Goal: Task Accomplishment & Management: Manage account settings

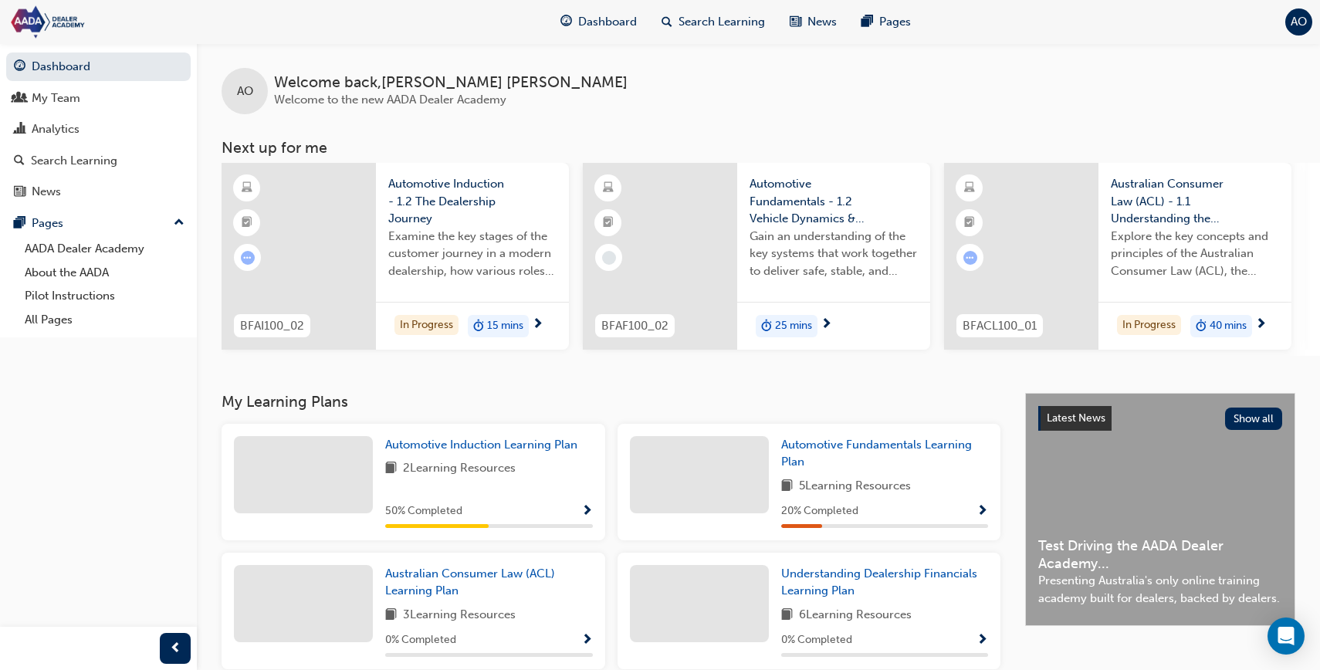
click at [1307, 15] on div "AO" at bounding box center [1298, 21] width 27 height 27
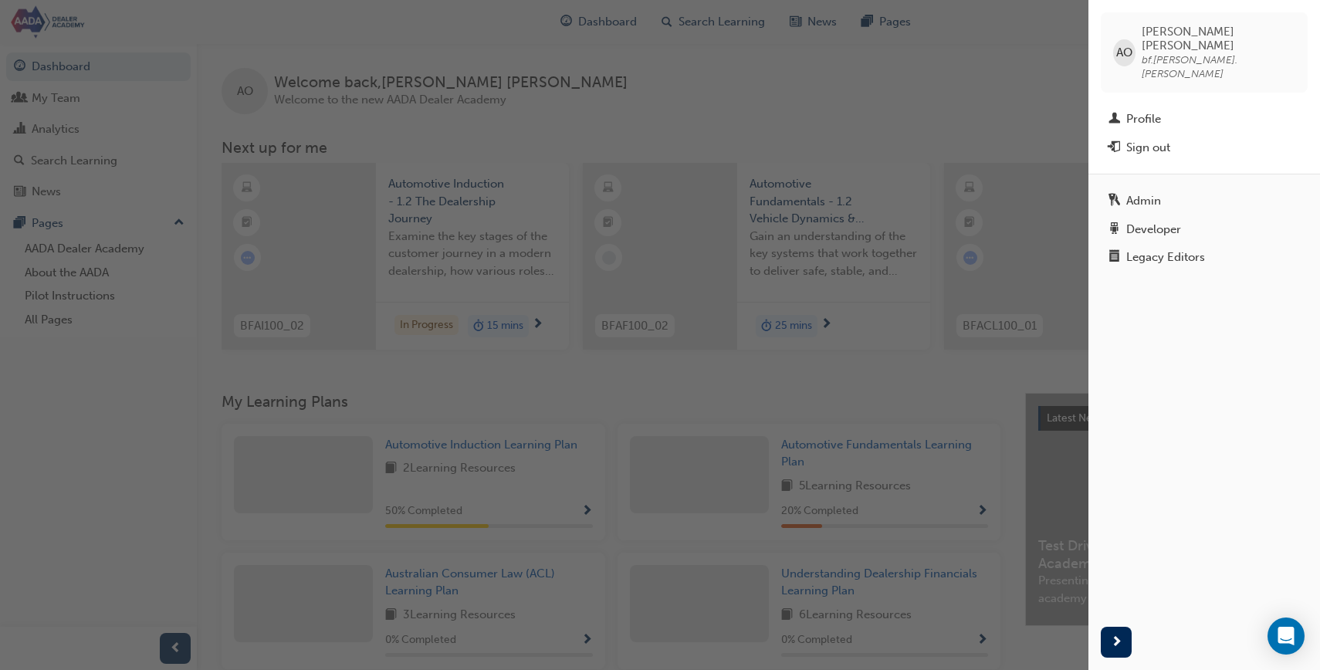
click at [1002, 189] on div "button" at bounding box center [544, 335] width 1088 height 670
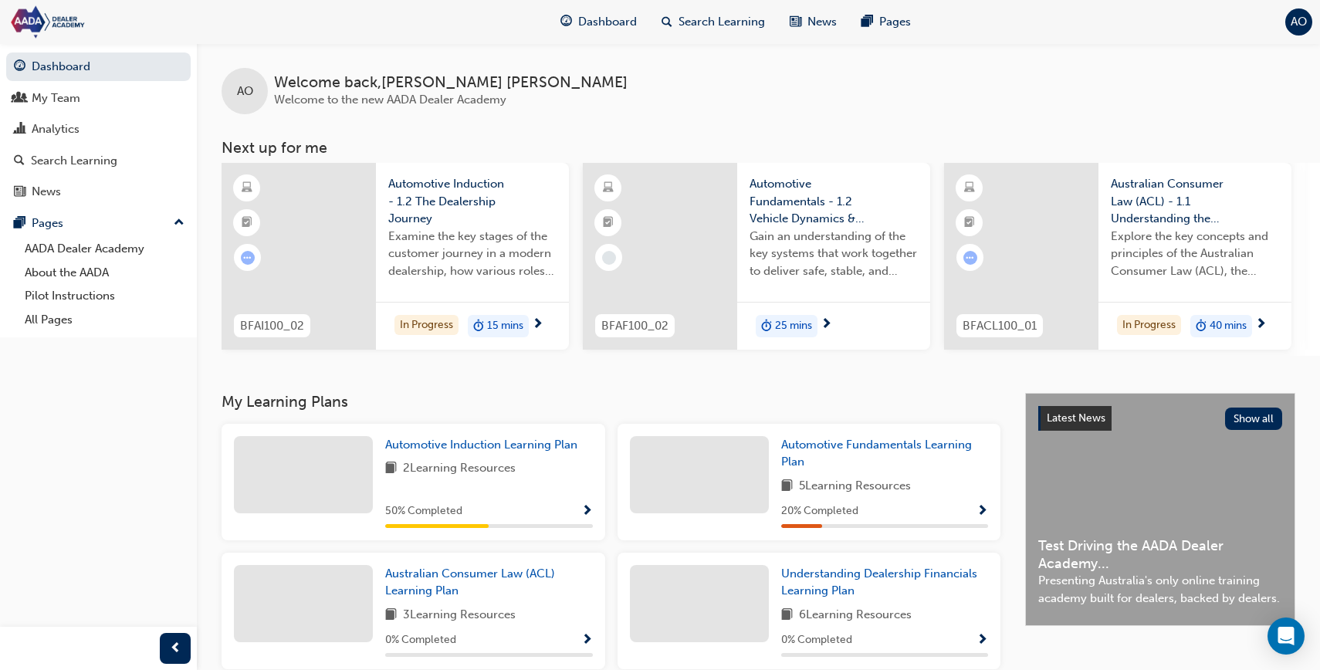
click at [379, 278] on div "Automotive Induction - 1.2 The Dealership Journey Examine the key stages of the…" at bounding box center [472, 232] width 193 height 139
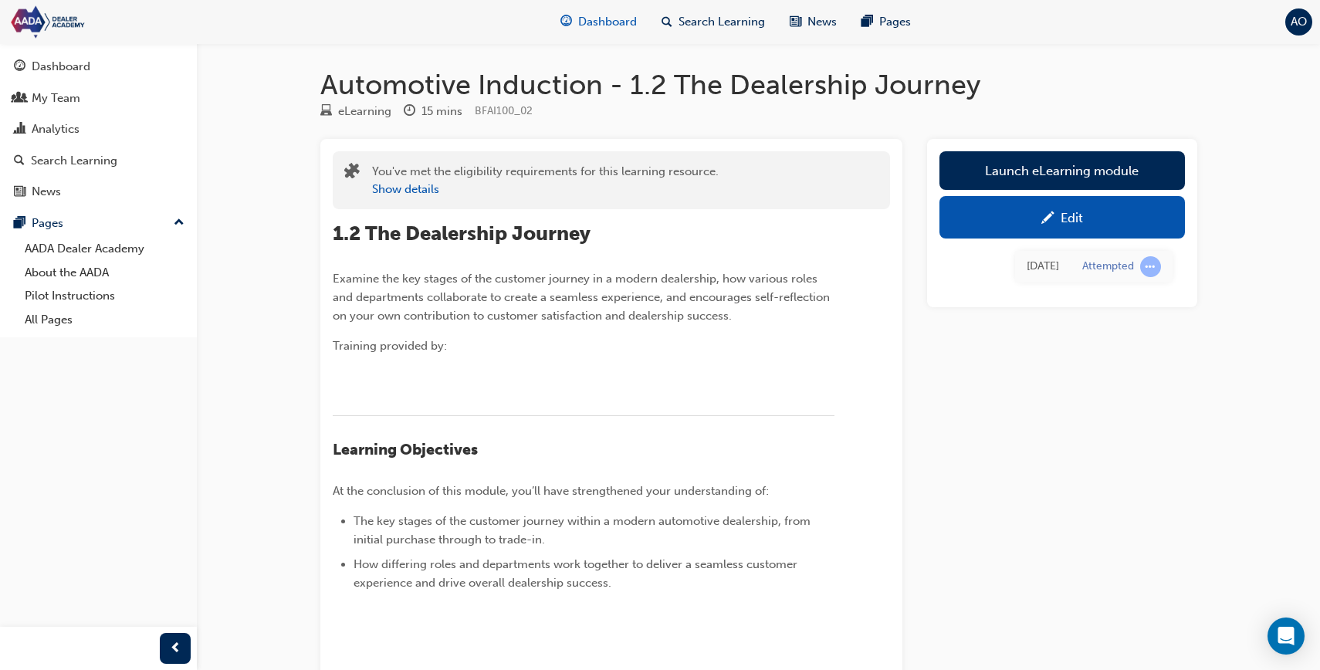
click at [599, 28] on span "Dashboard" at bounding box center [607, 22] width 59 height 18
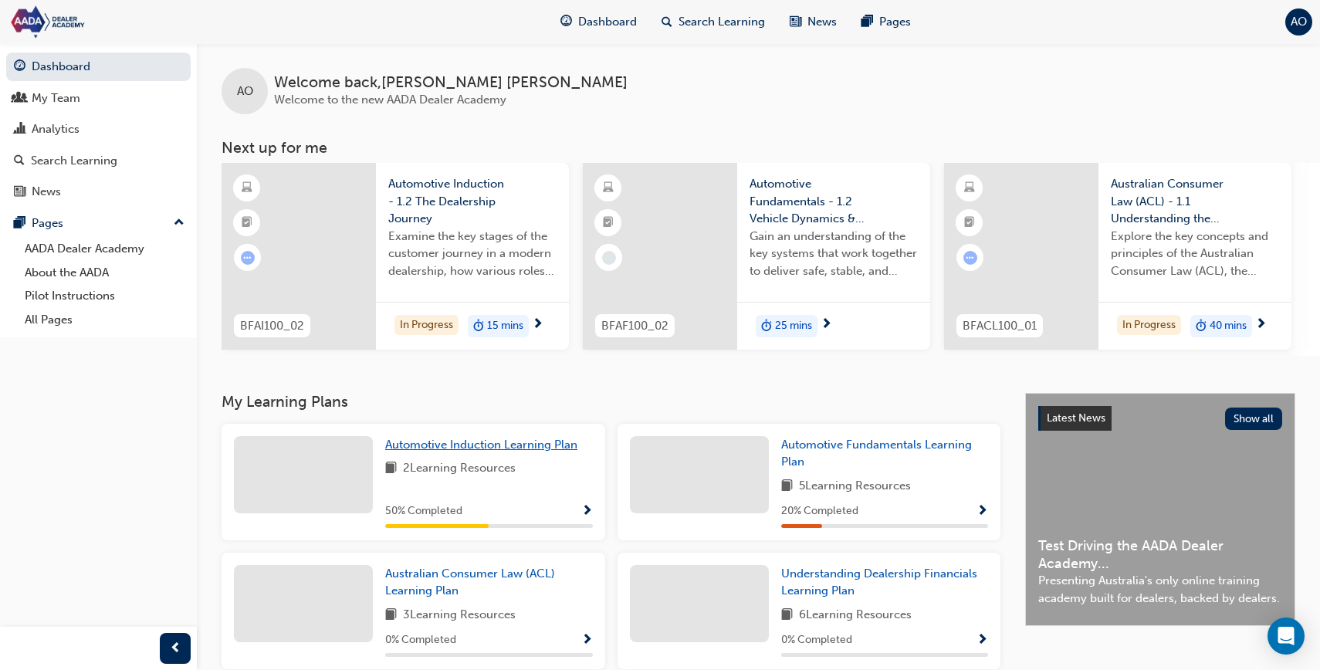
click at [517, 448] on span "Automotive Induction Learning Plan" at bounding box center [481, 445] width 192 height 14
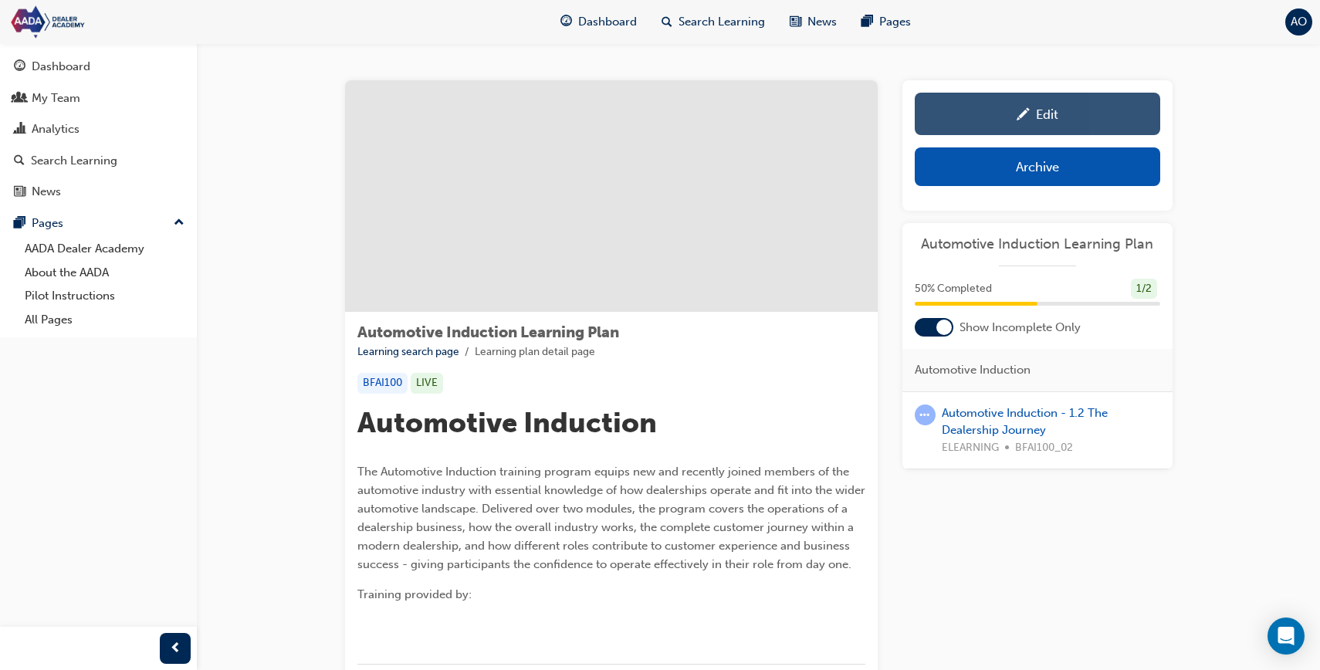
click at [980, 127] on link "Edit" at bounding box center [1036, 114] width 245 height 42
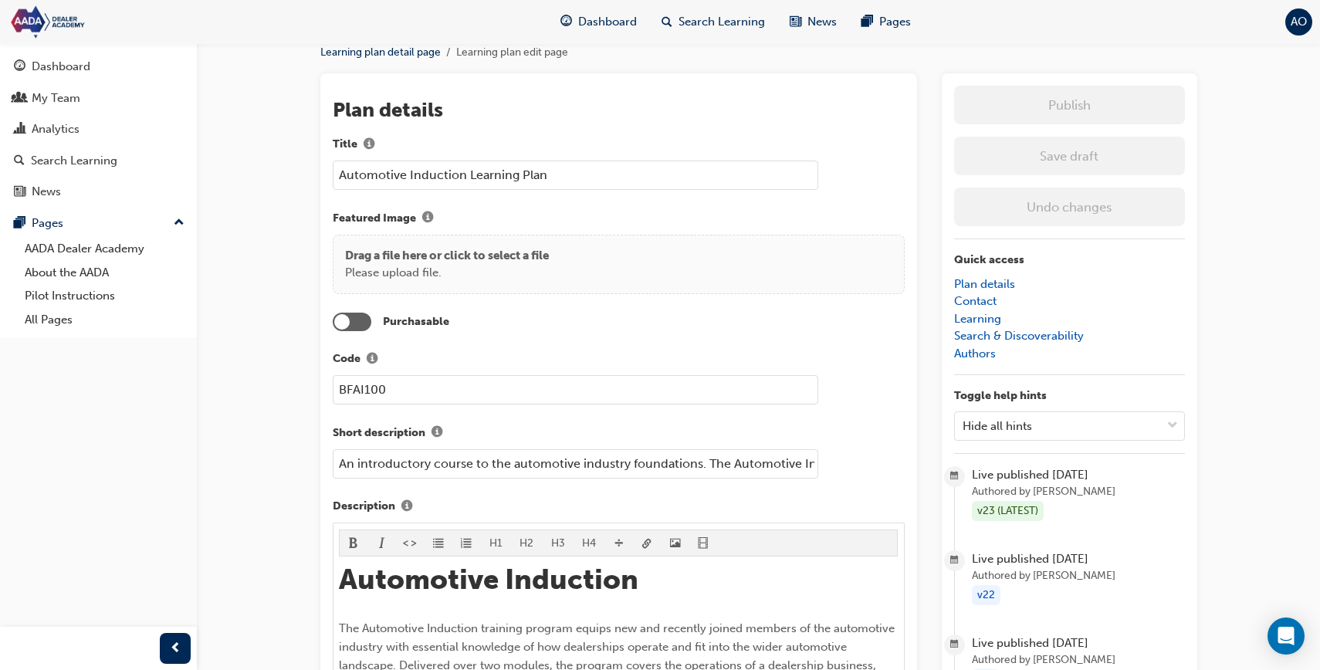
scroll to position [60, 0]
click at [363, 322] on div at bounding box center [352, 320] width 39 height 19
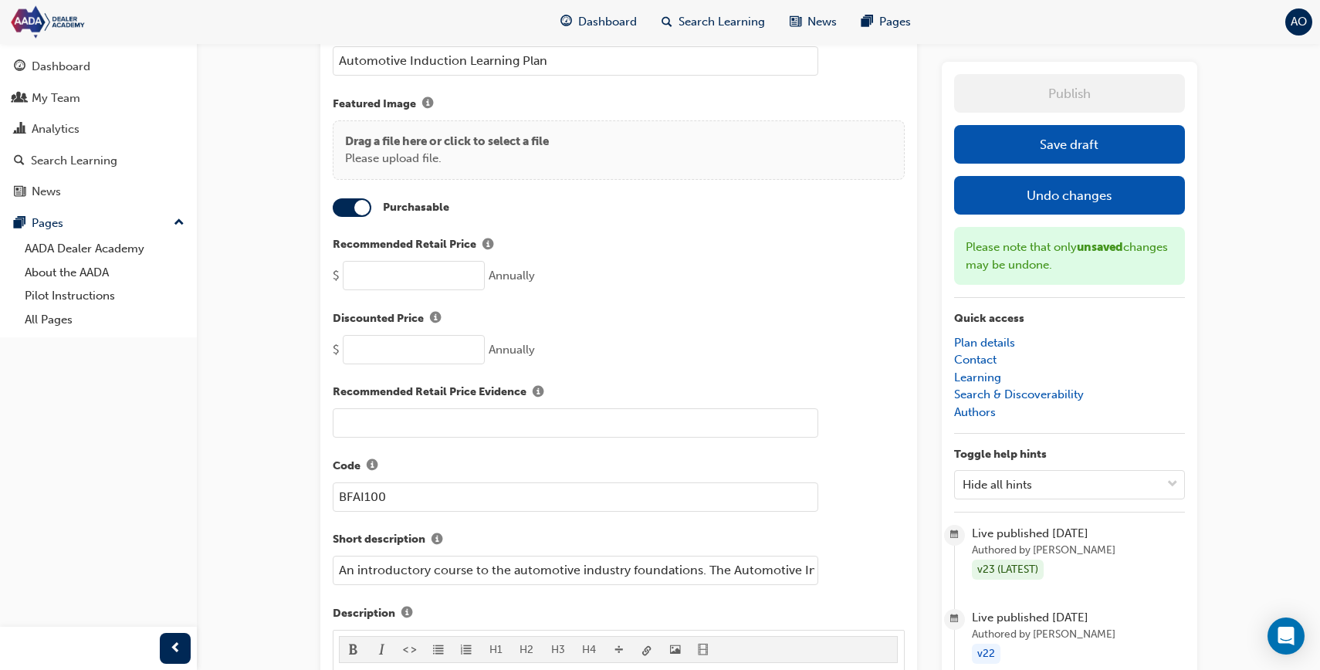
scroll to position [174, 0]
click at [536, 390] on span "info-icon" at bounding box center [537, 392] width 11 height 13
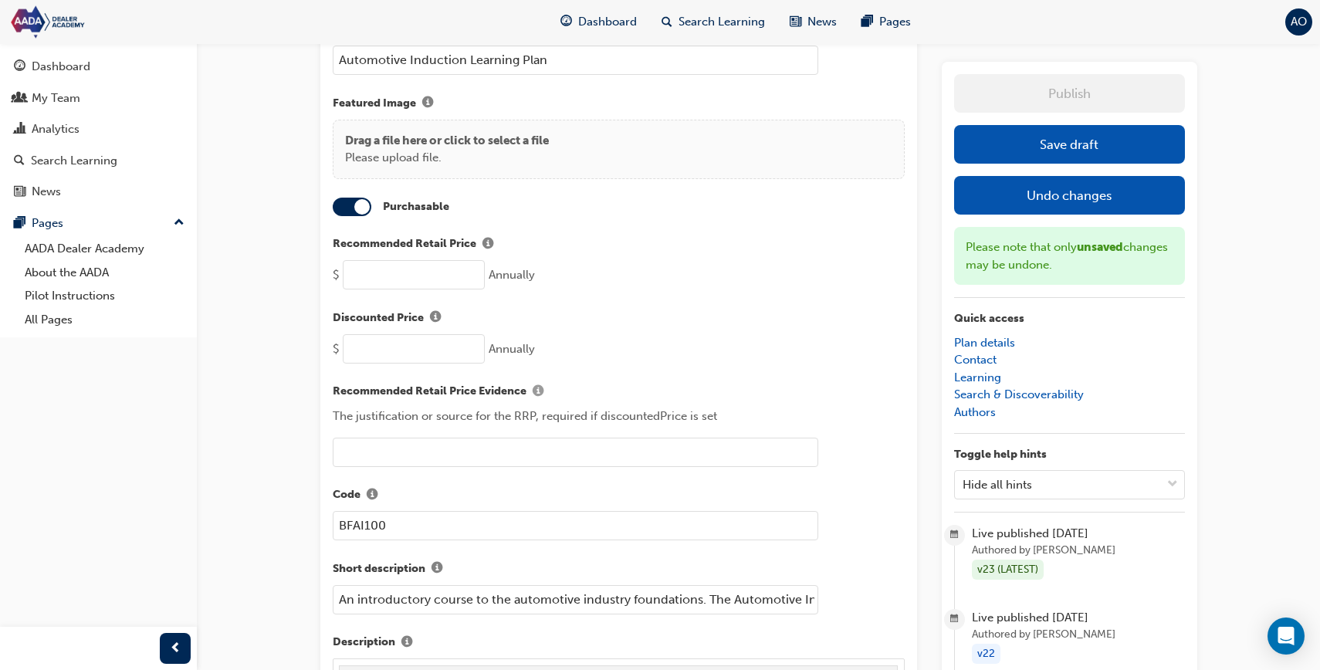
scroll to position [177, 0]
click at [431, 274] on input "number" at bounding box center [414, 271] width 142 height 29
click at [485, 240] on span "info-icon" at bounding box center [487, 241] width 11 height 13
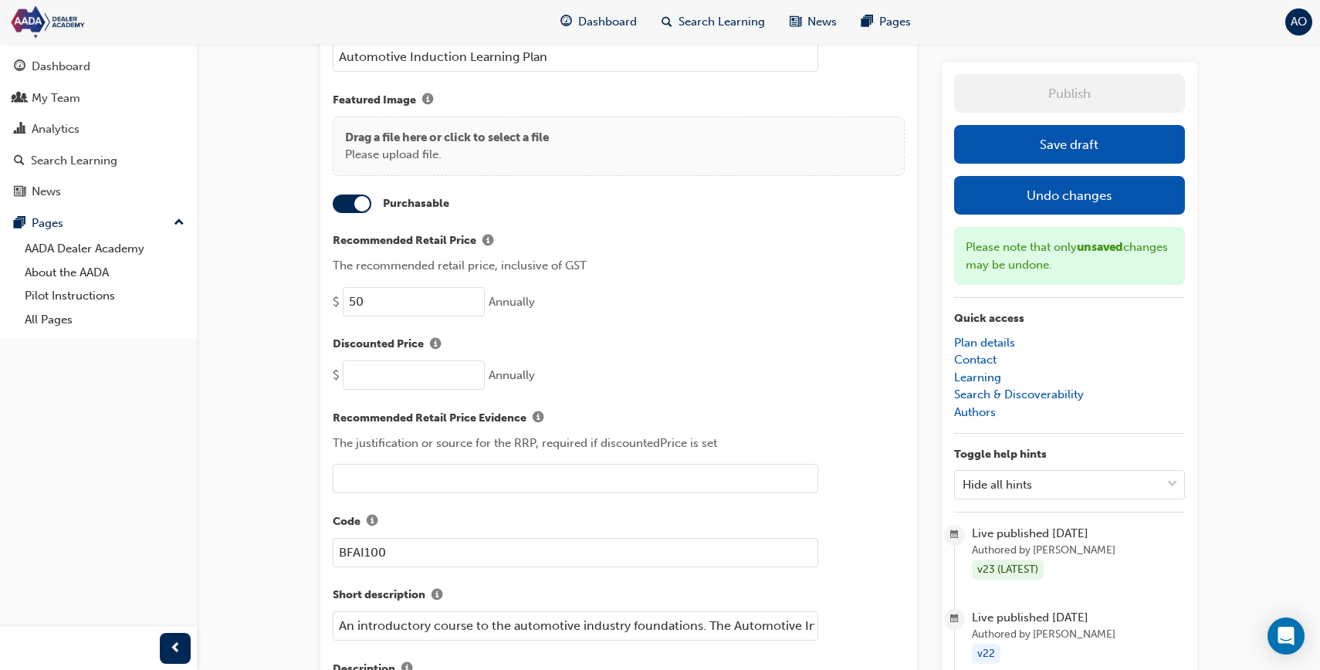
click at [400, 299] on input "50" at bounding box center [414, 301] width 142 height 29
drag, startPoint x: 409, startPoint y: 298, endPoint x: 340, endPoint y: 297, distance: 69.5
click at [340, 297] on div "$ 50 Annually" at bounding box center [619, 301] width 572 height 29
type input "600"
click at [823, 240] on label "Recommended Retail Price" at bounding box center [619, 242] width 572 height 20
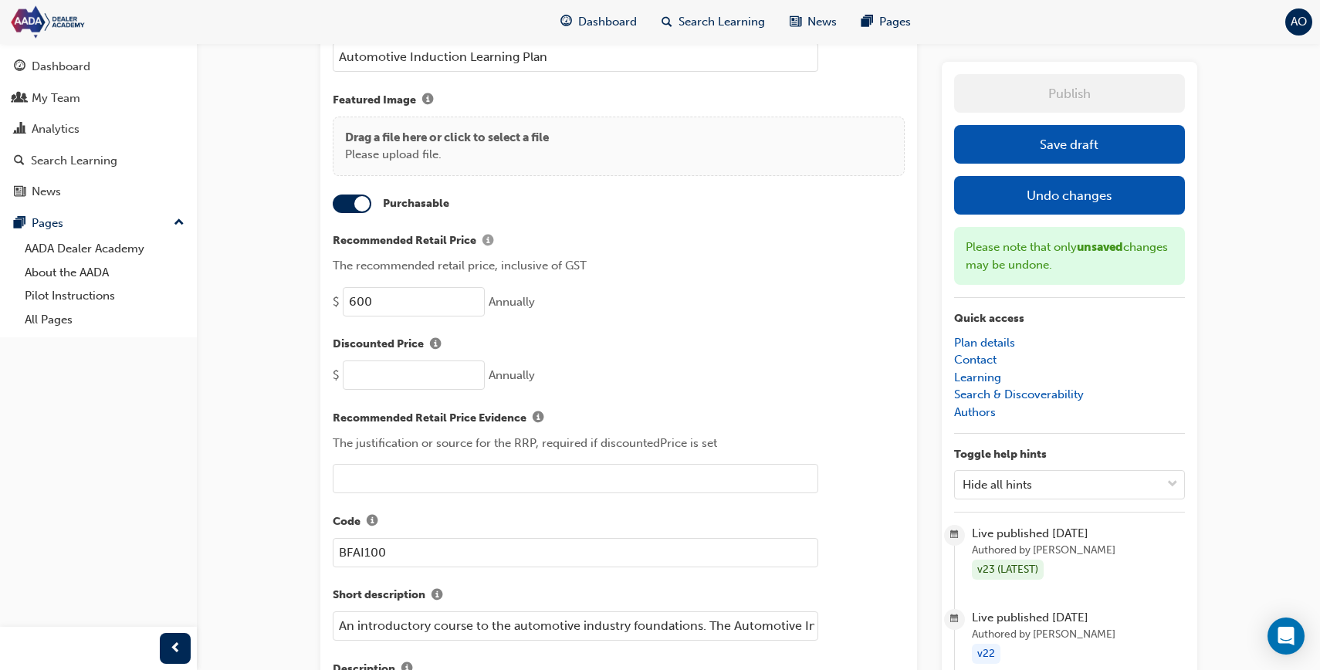
click at [499, 240] on button "Recommended Retail Price" at bounding box center [487, 242] width 23 height 20
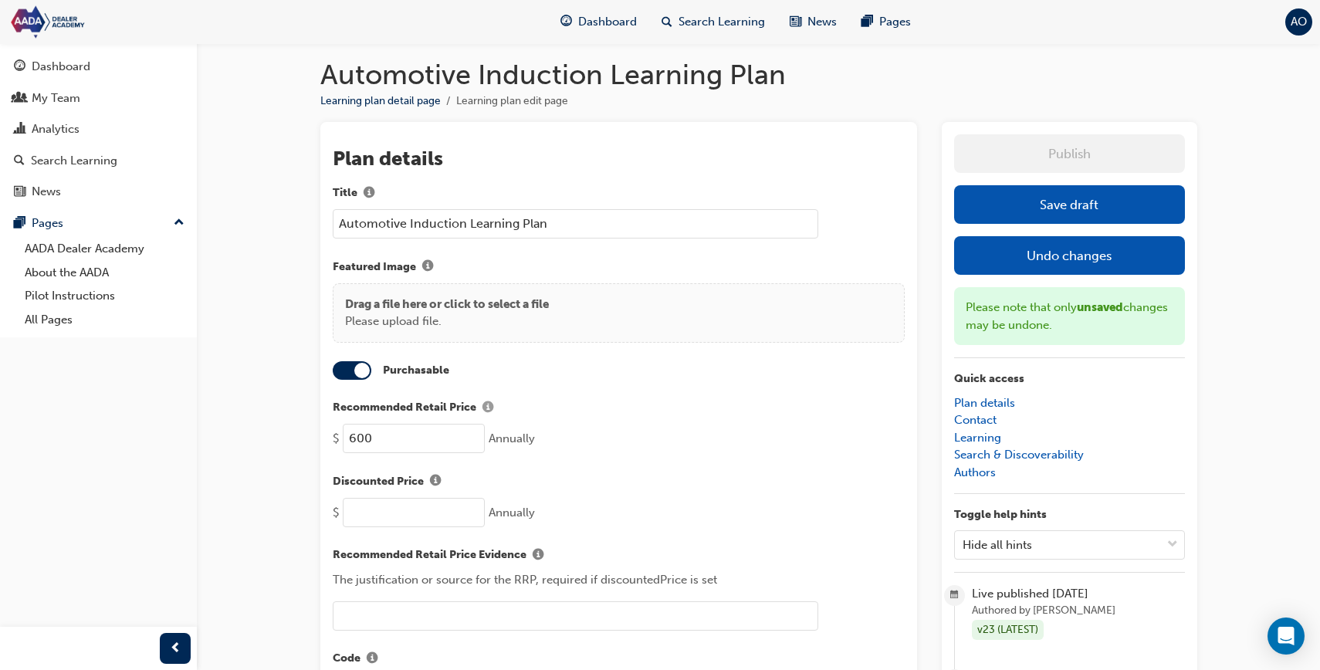
scroll to position [0, 0]
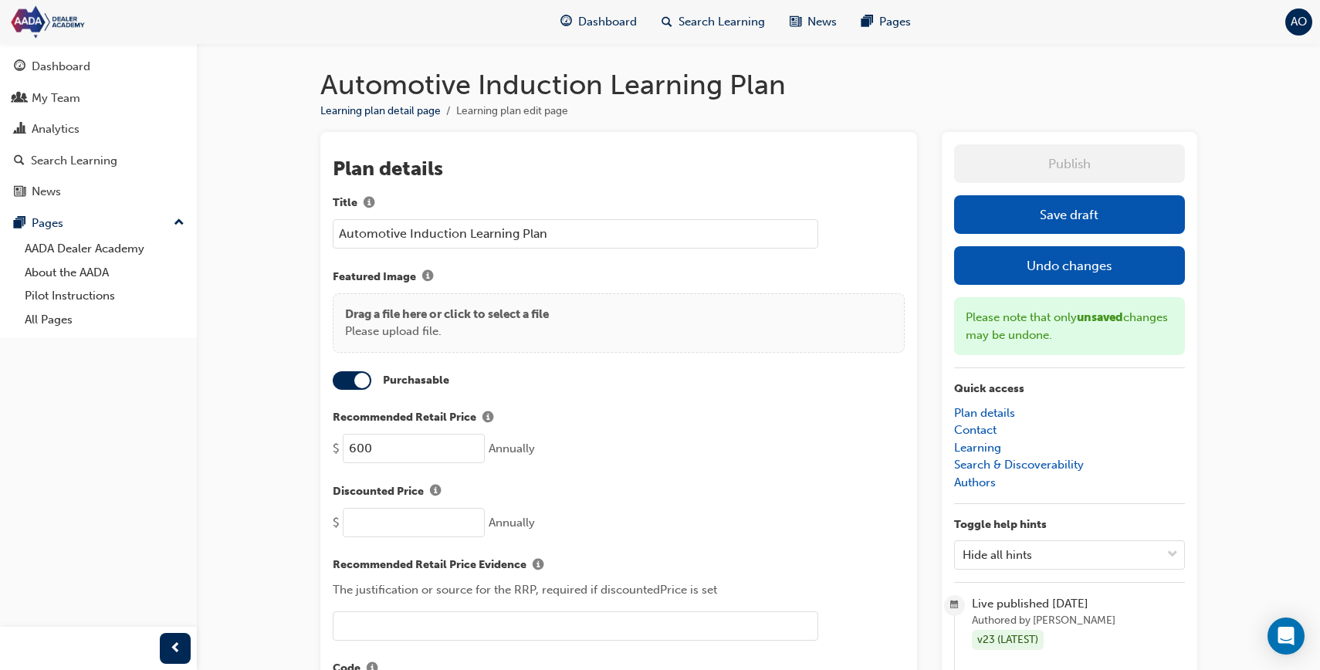
click at [1004, 224] on button "Save draft" at bounding box center [1069, 214] width 231 height 39
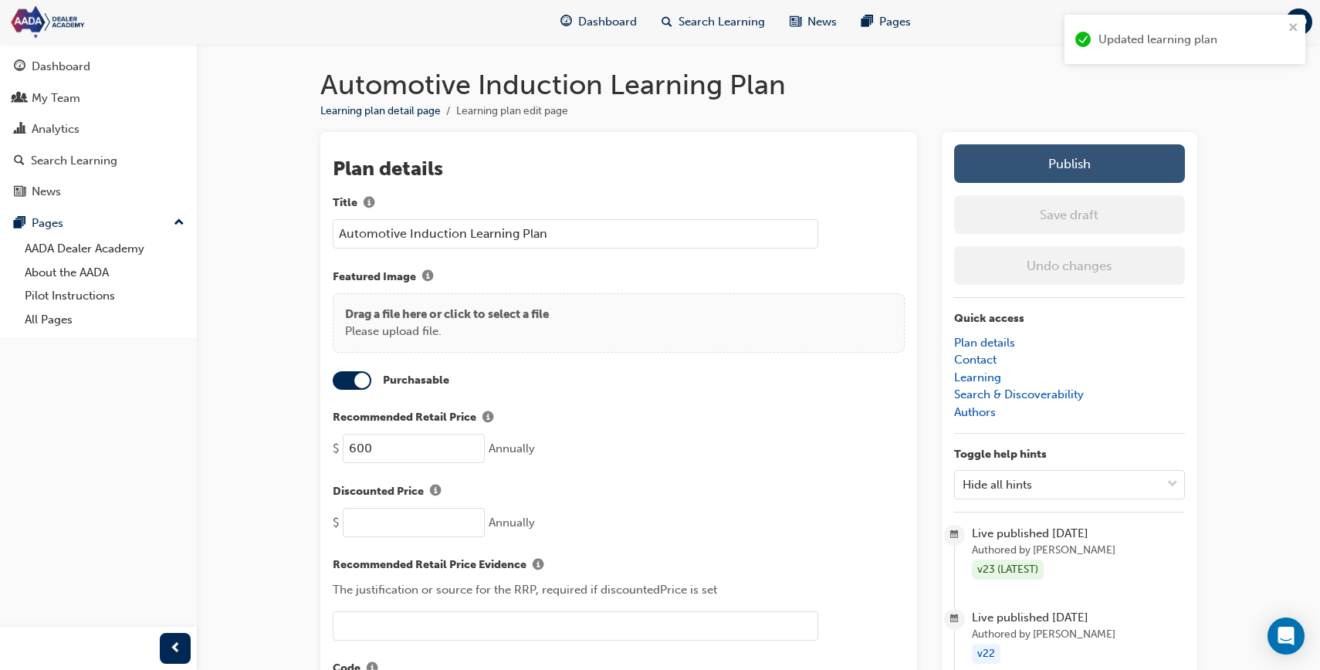
click at [1012, 181] on button "Publish" at bounding box center [1069, 163] width 231 height 39
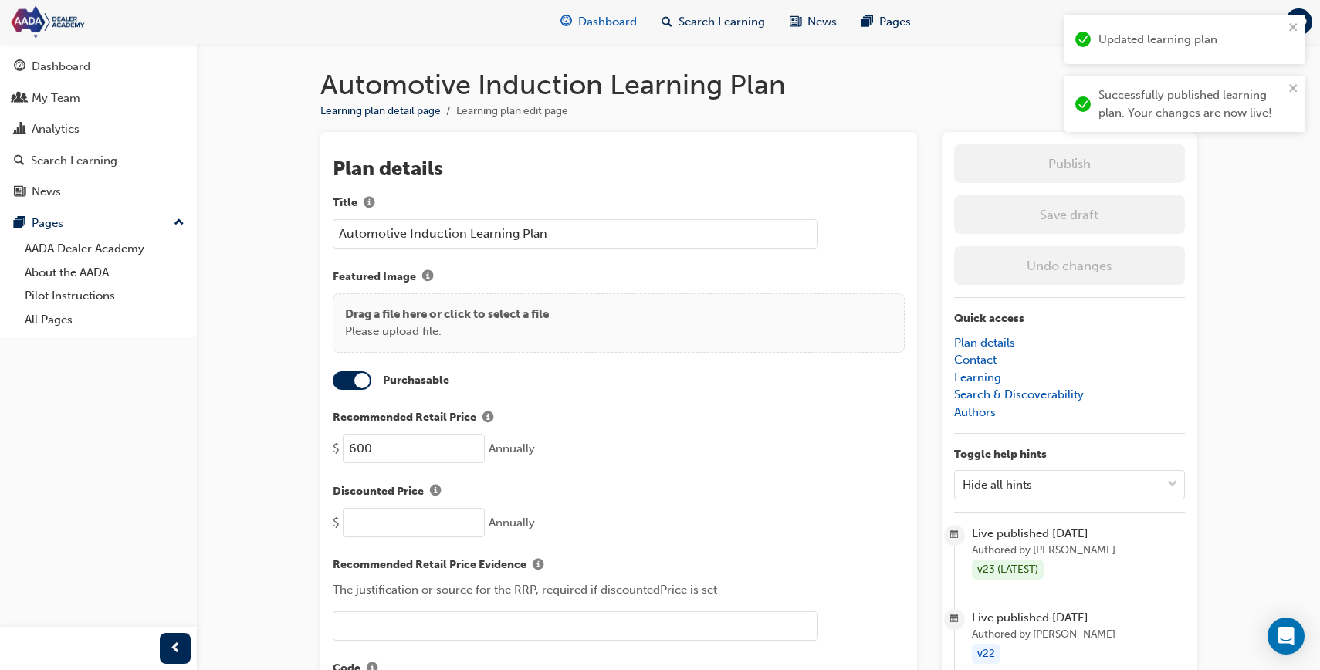
click at [613, 32] on div "Dashboard" at bounding box center [598, 22] width 101 height 32
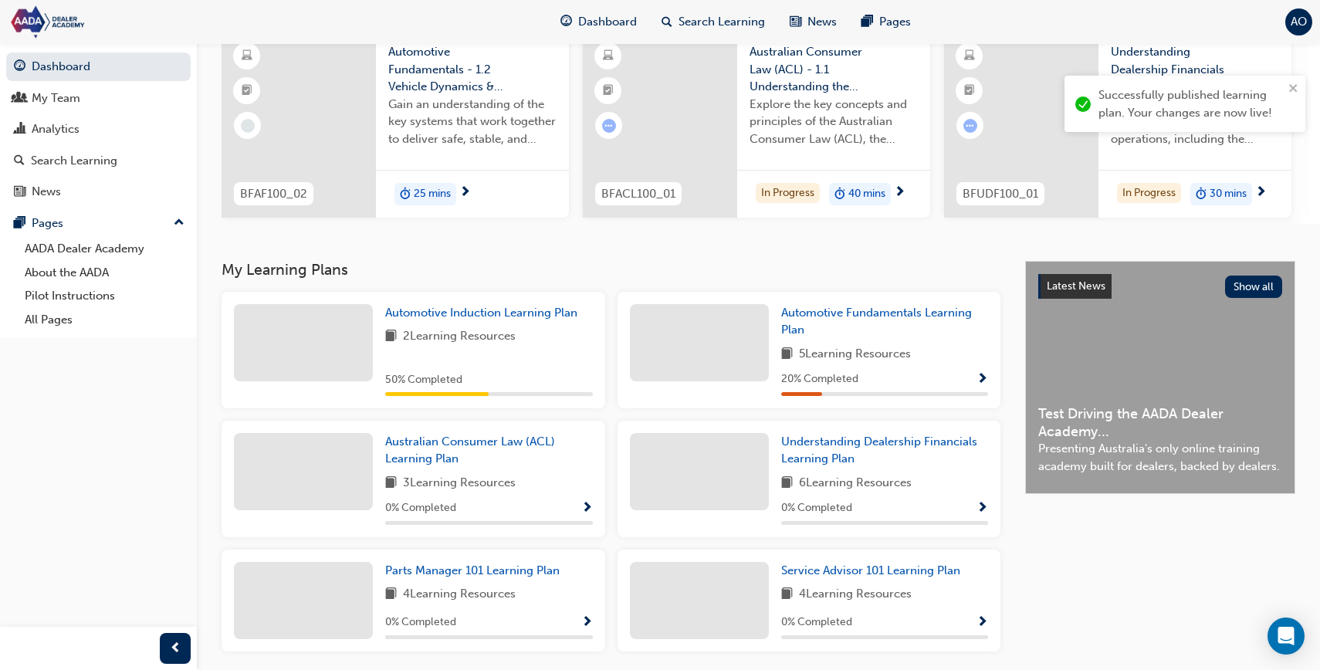
scroll to position [196, 0]
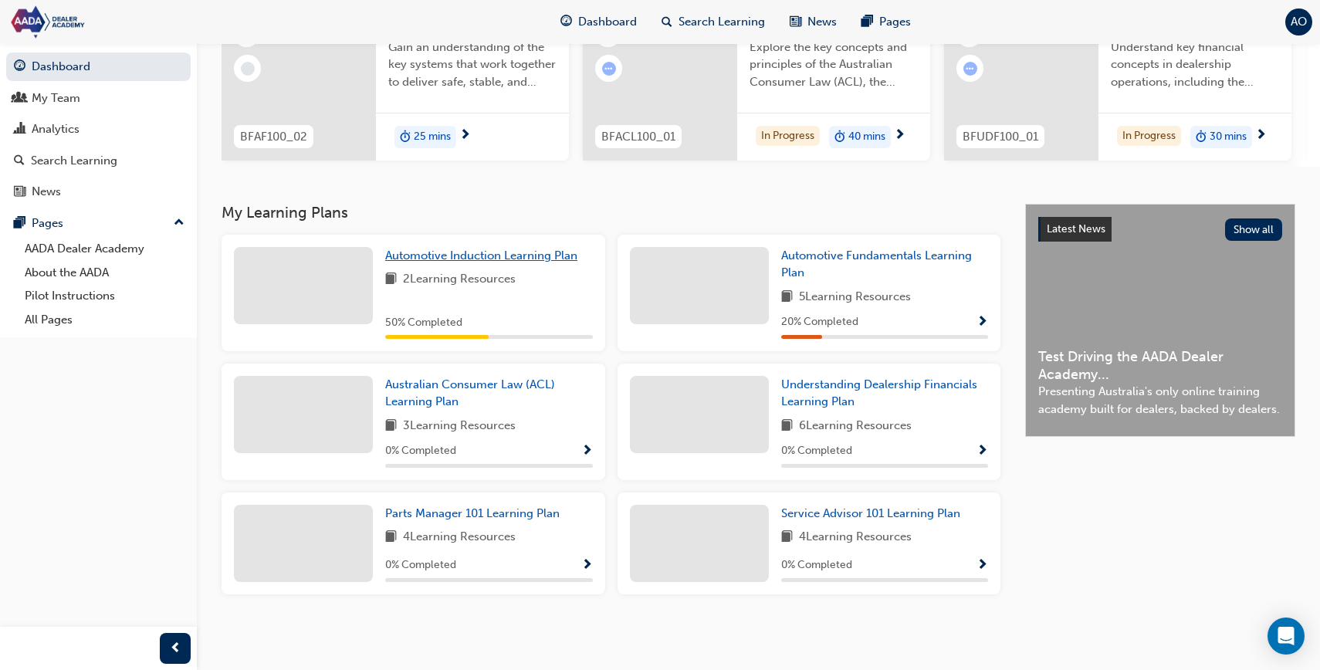
click at [500, 251] on span "Automotive Induction Learning Plan" at bounding box center [481, 255] width 192 height 14
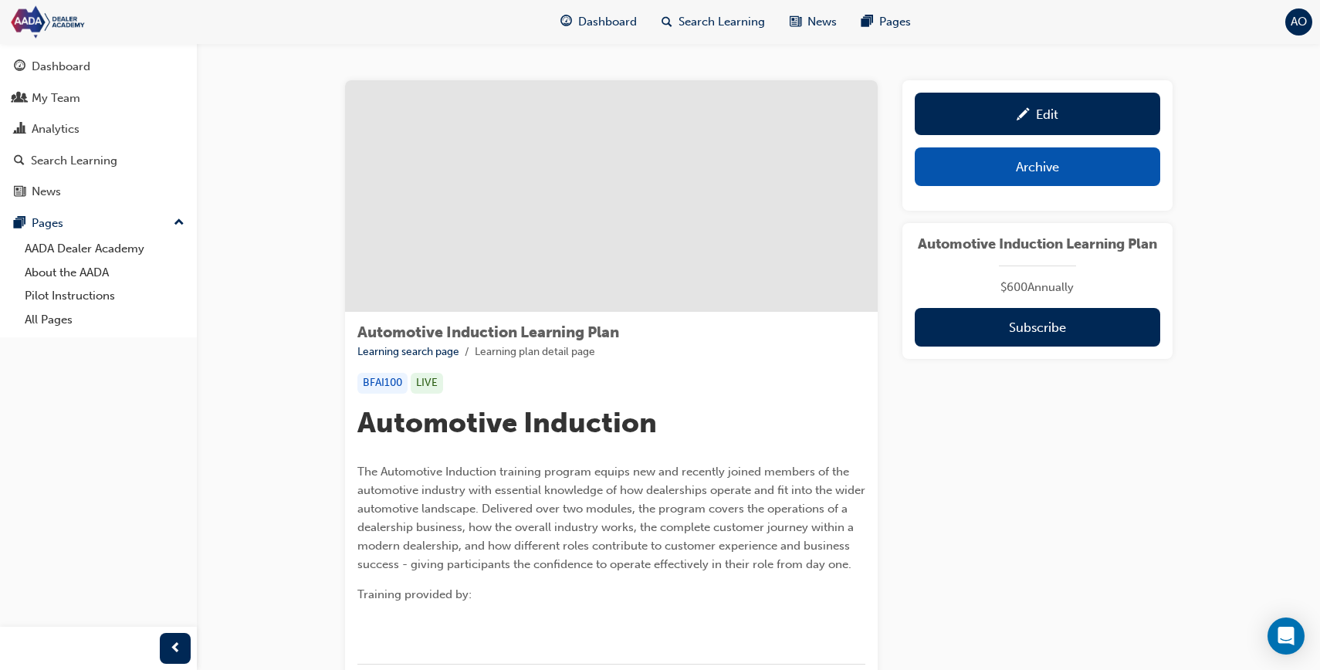
drag, startPoint x: 585, startPoint y: 23, endPoint x: 583, endPoint y: 43, distance: 20.2
click at [585, 23] on span "Dashboard" at bounding box center [607, 22] width 59 height 18
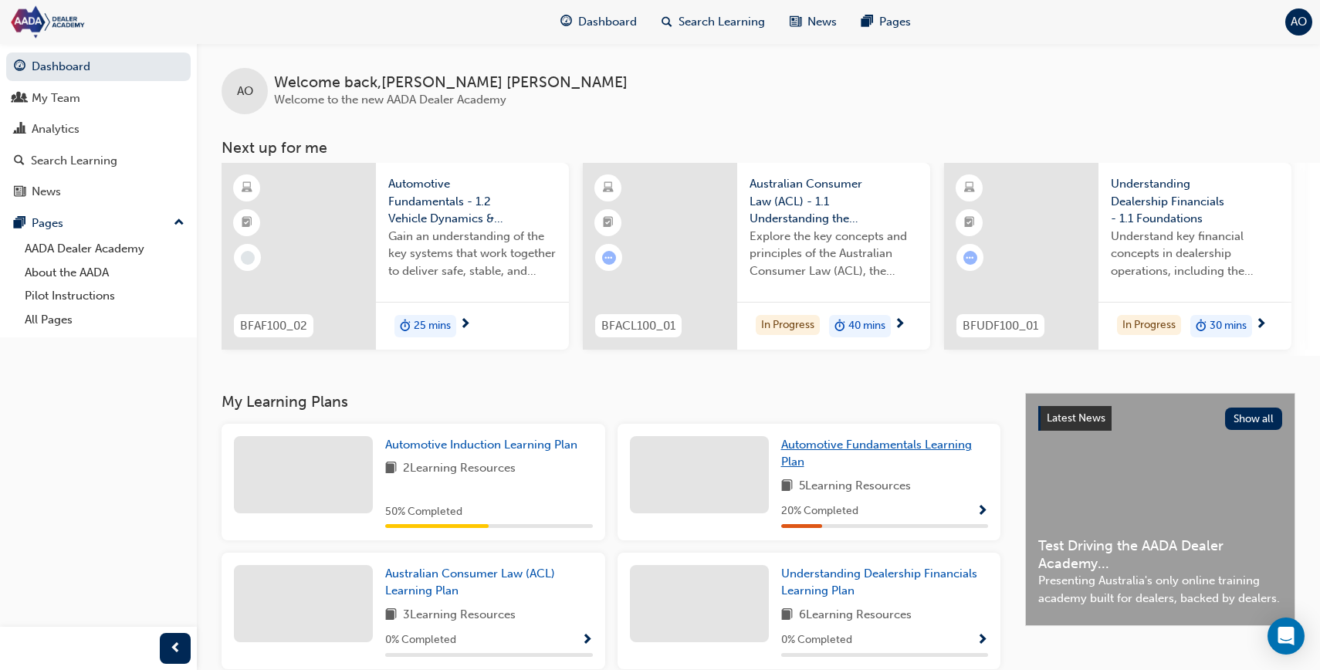
click at [808, 454] on span "Automotive Fundamentals Learning Plan" at bounding box center [876, 454] width 191 height 32
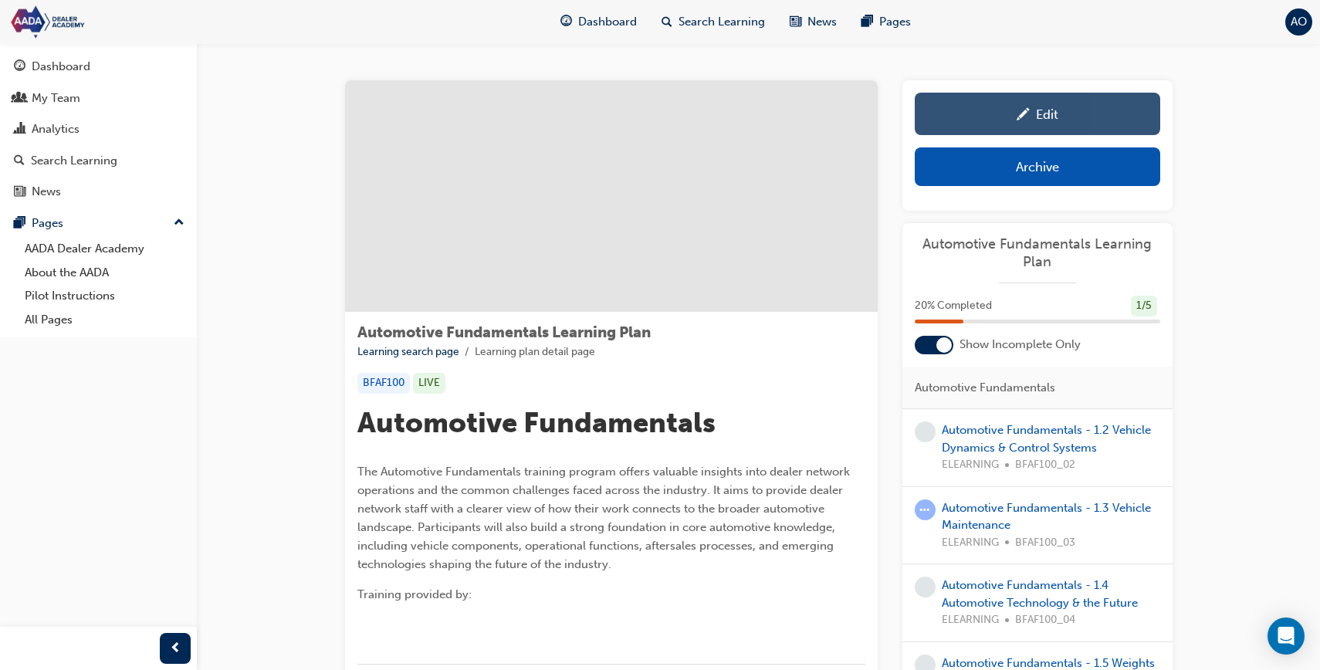
click at [992, 123] on link "Edit" at bounding box center [1036, 114] width 245 height 42
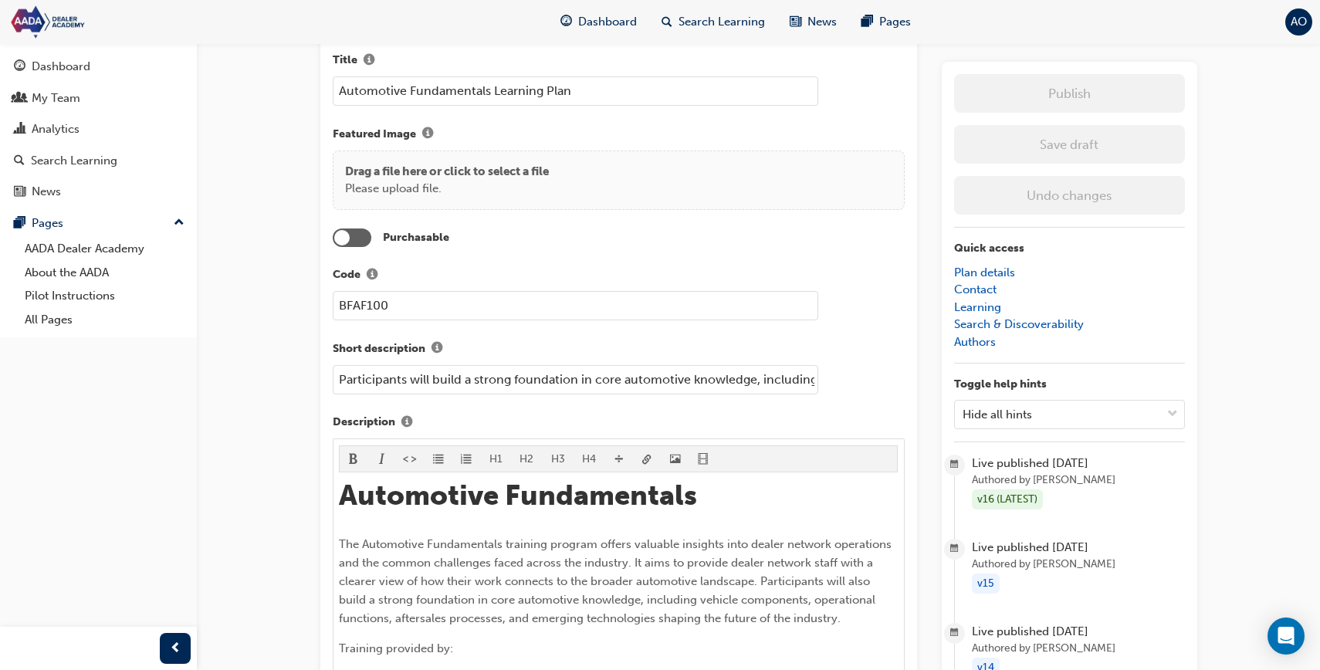
scroll to position [66, 0]
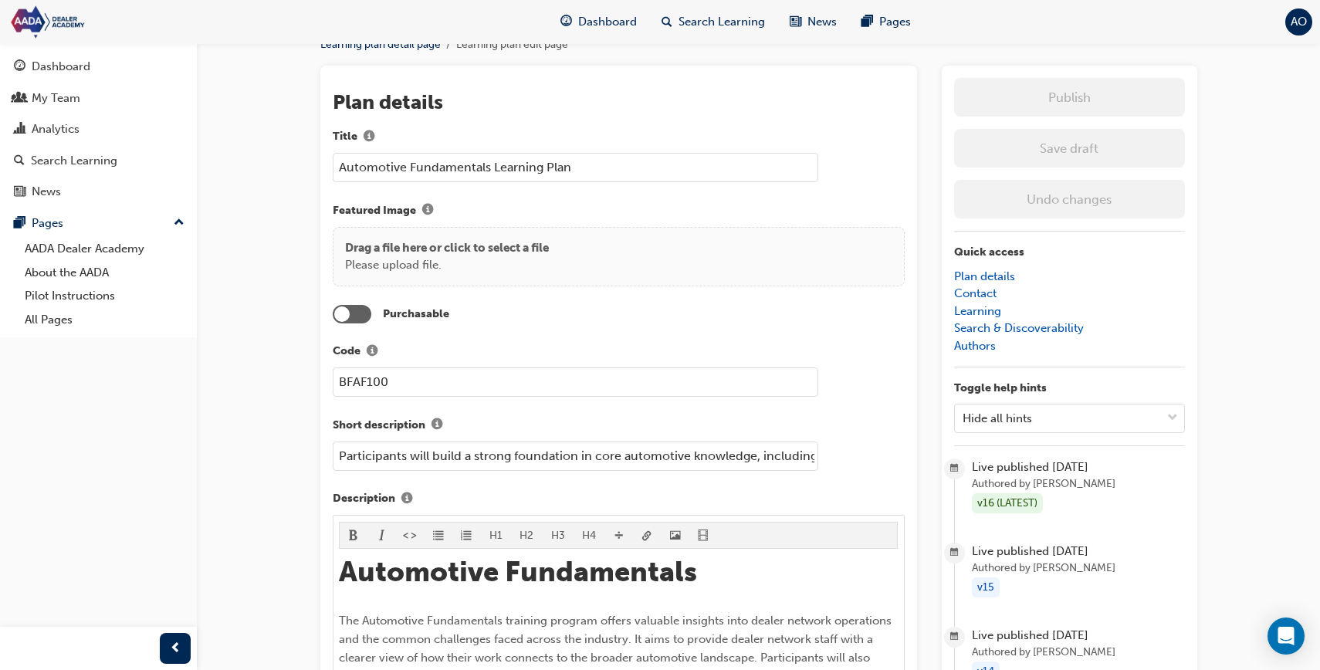
click at [357, 312] on div at bounding box center [352, 314] width 39 height 19
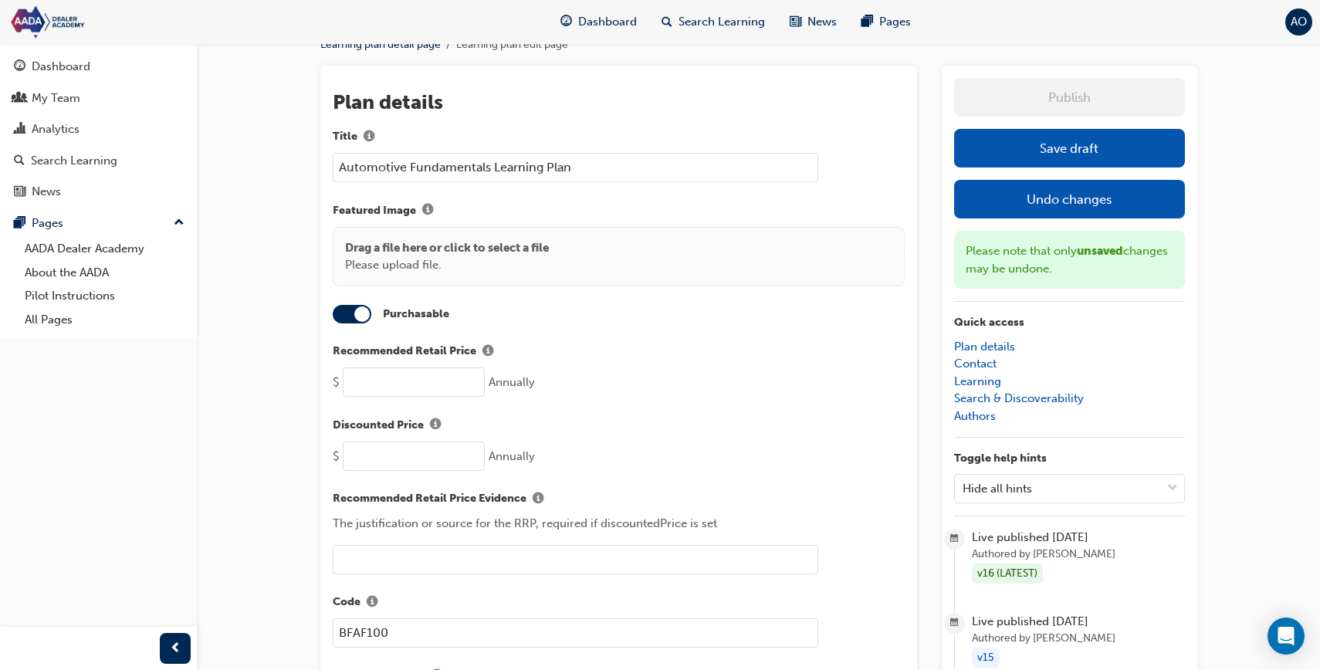
click at [395, 380] on input "number" at bounding box center [414, 381] width 142 height 29
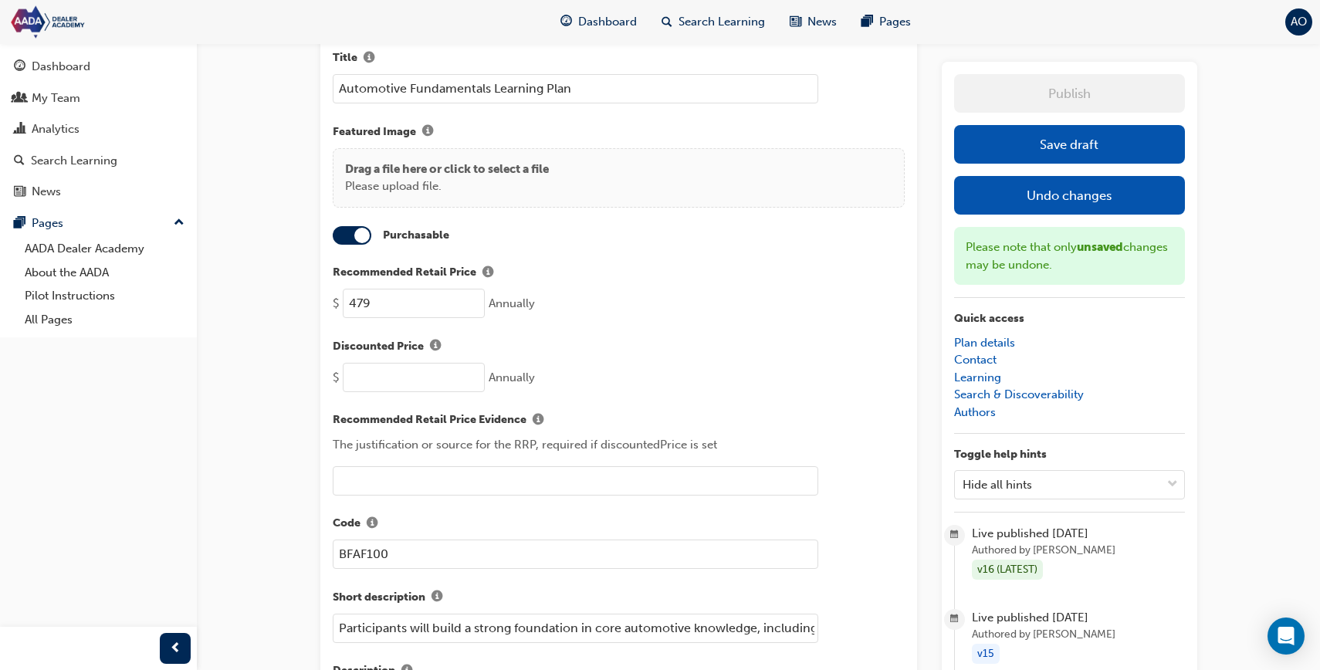
click at [989, 155] on button "Save draft" at bounding box center [1069, 144] width 231 height 39
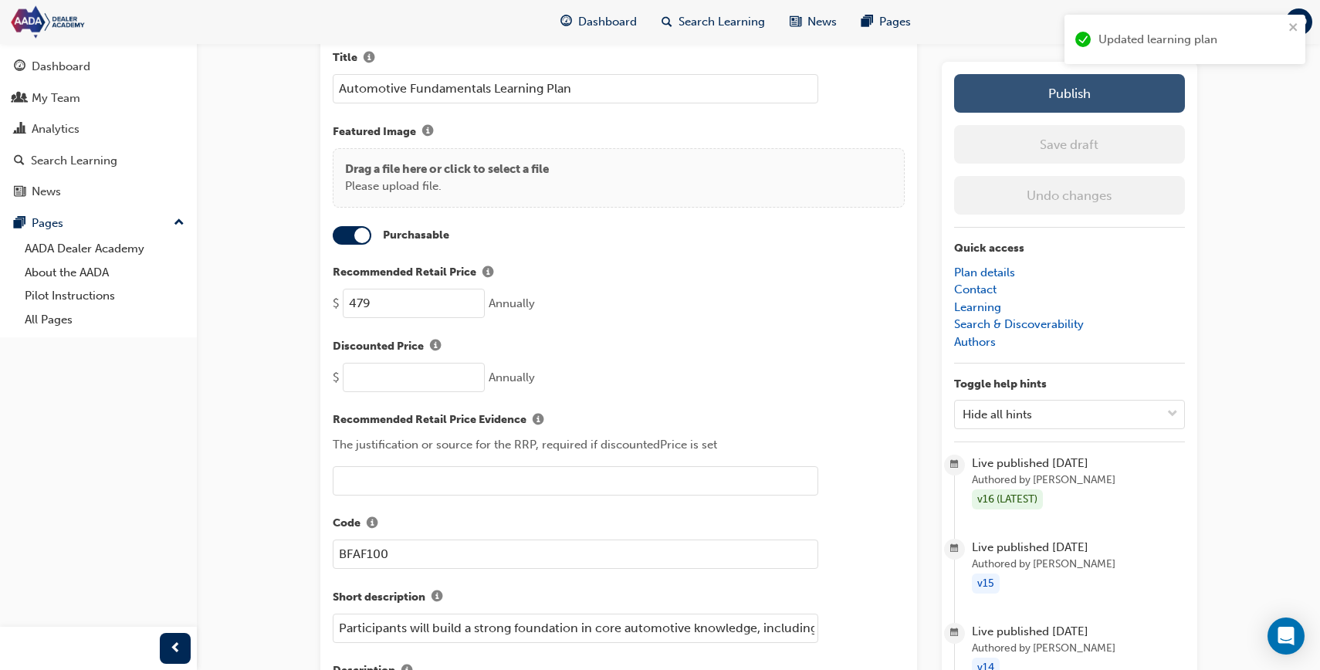
click at [1004, 99] on button "Publish" at bounding box center [1069, 93] width 231 height 39
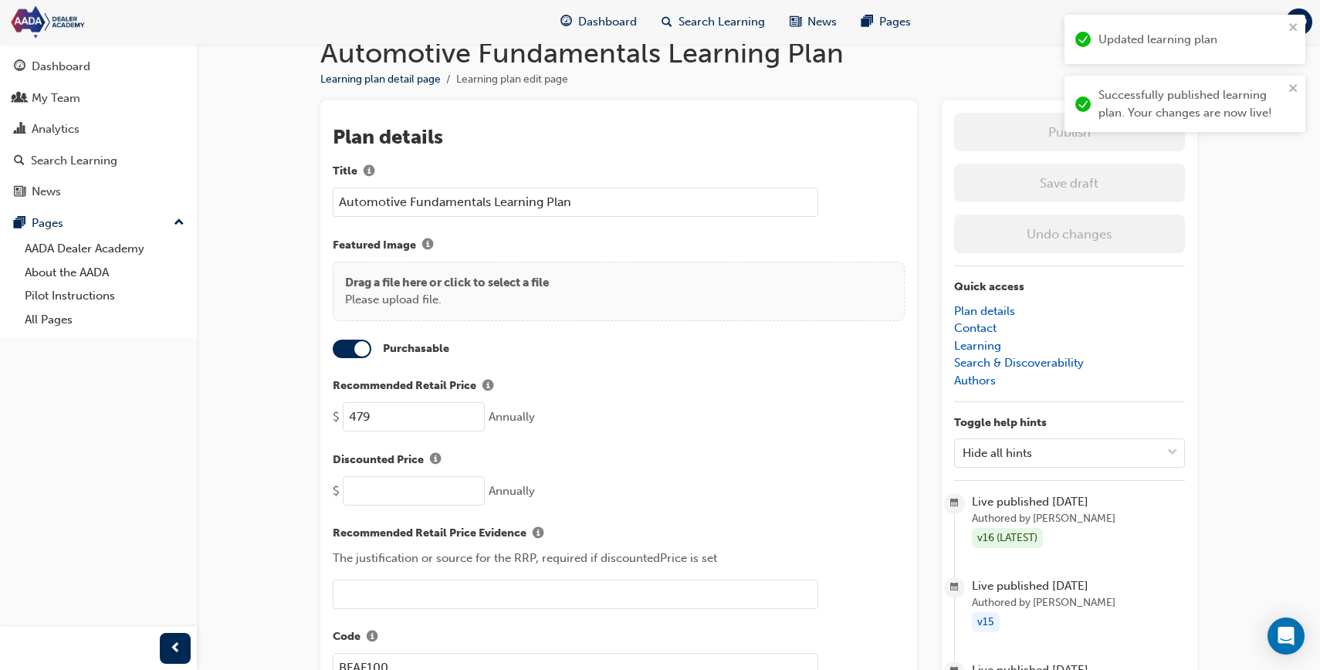
scroll to position [48, 0]
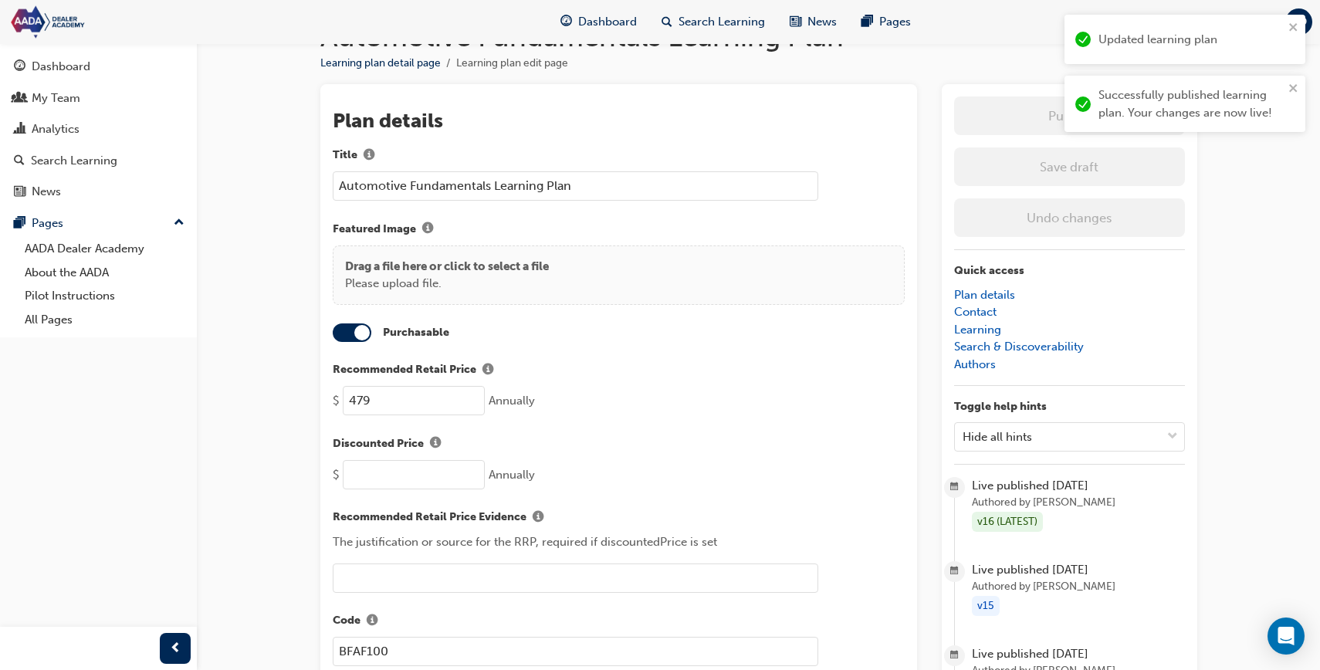
drag, startPoint x: 355, startPoint y: 400, endPoint x: 388, endPoint y: 397, distance: 33.3
click at [388, 397] on input "479" at bounding box center [414, 400] width 142 height 29
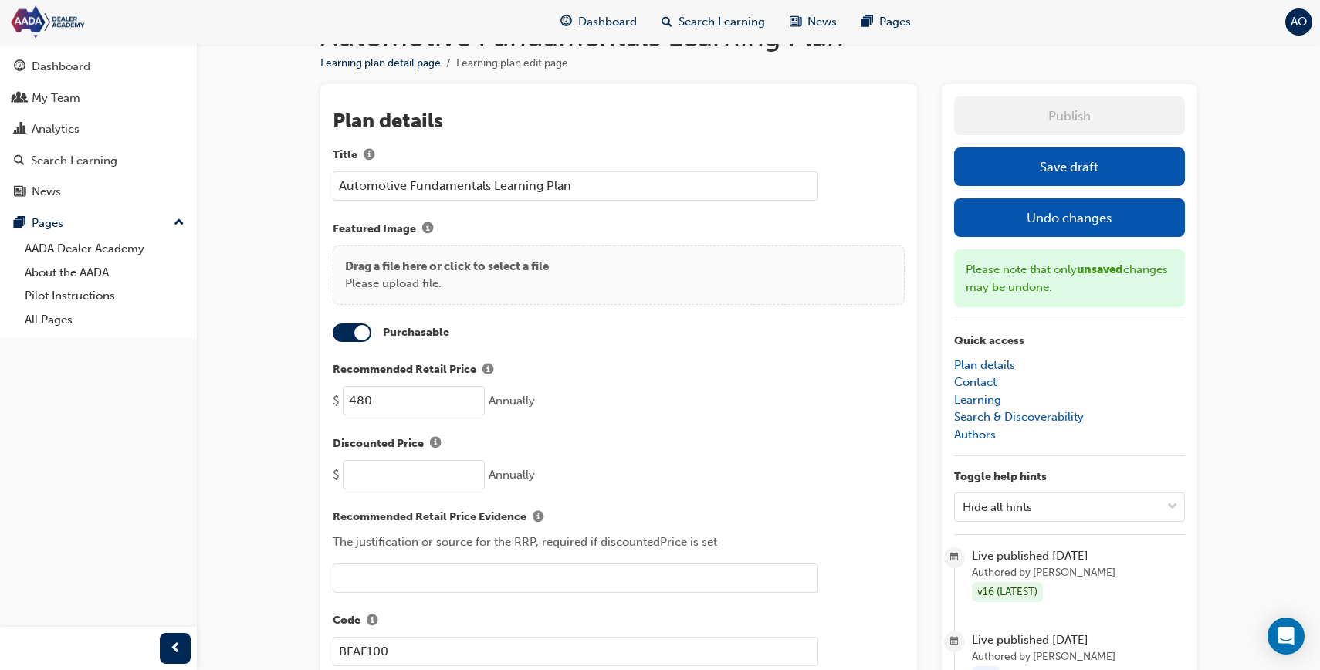
type input "480"
click at [1095, 173] on button "Save draft" at bounding box center [1069, 166] width 231 height 39
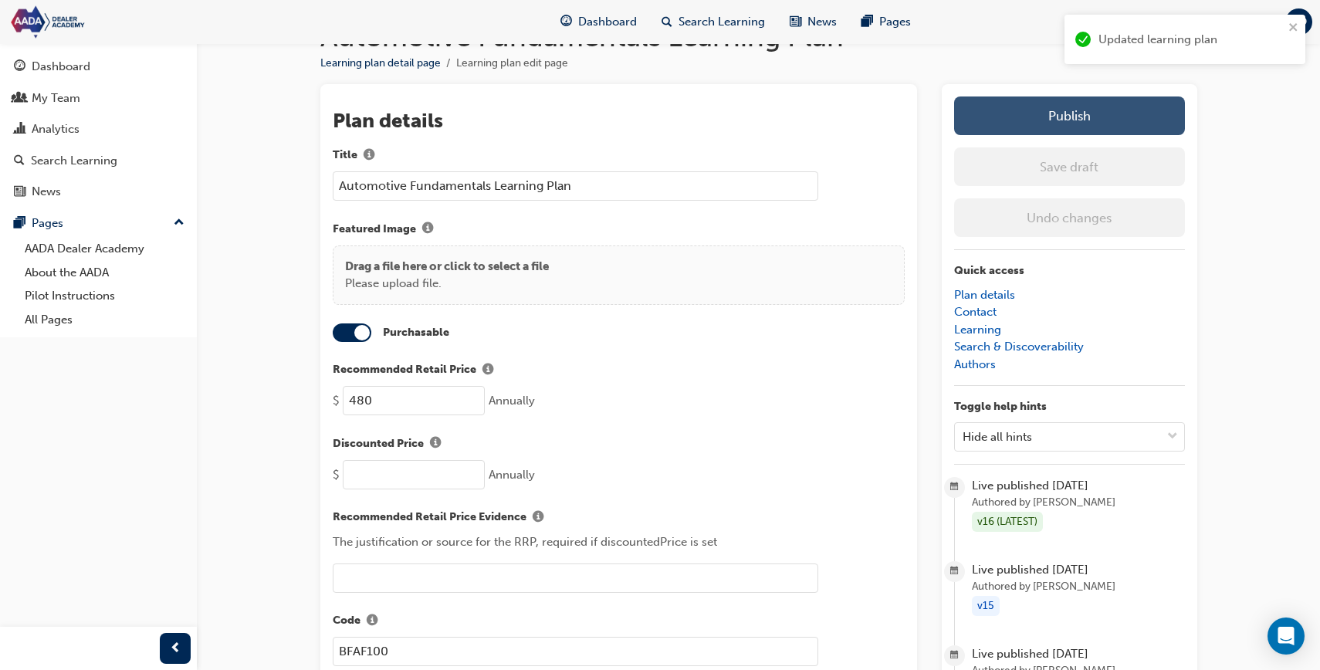
click at [1045, 125] on button "Publish" at bounding box center [1069, 115] width 231 height 39
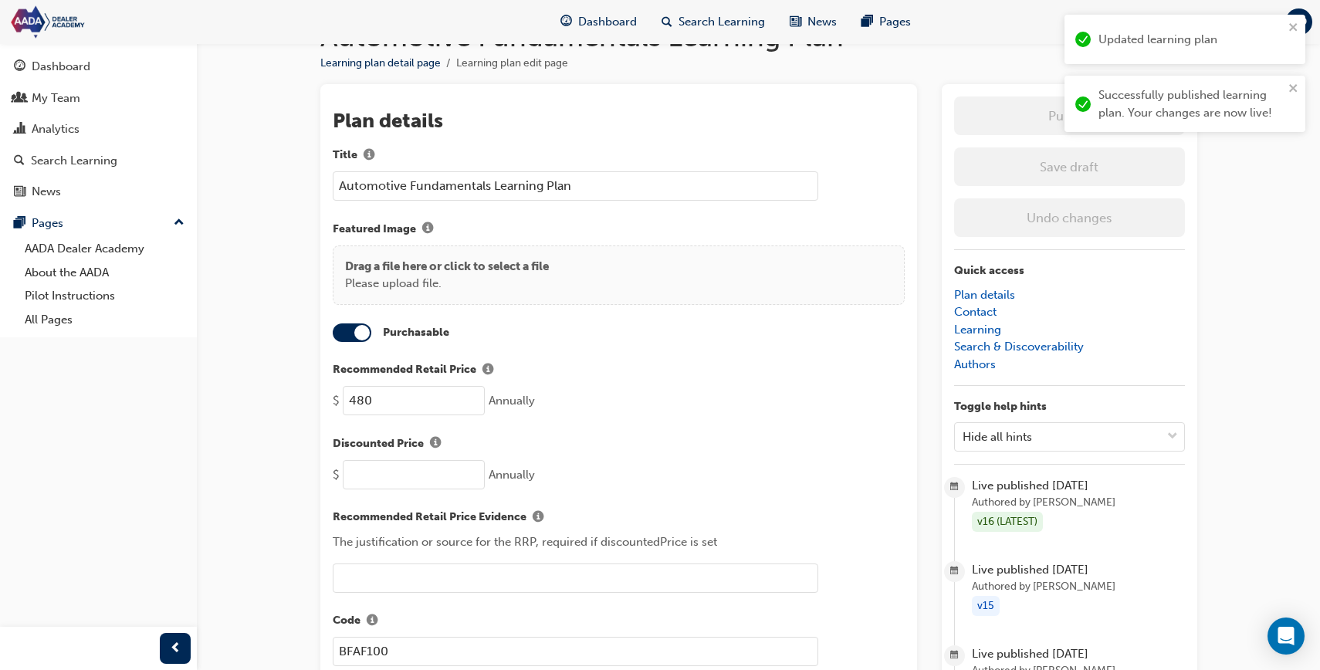
drag, startPoint x: 612, startPoint y: 19, endPoint x: 600, endPoint y: 38, distance: 22.5
click at [595, 20] on span "Dashboard" at bounding box center [607, 22] width 59 height 18
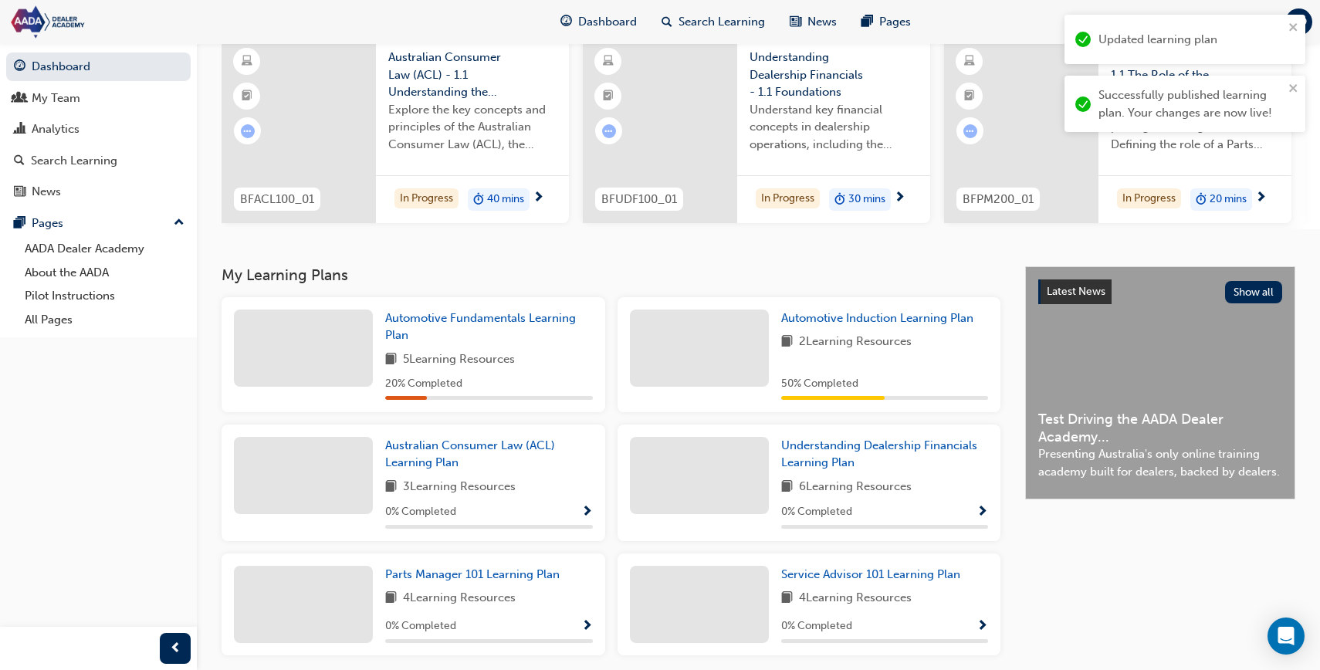
scroll to position [132, 0]
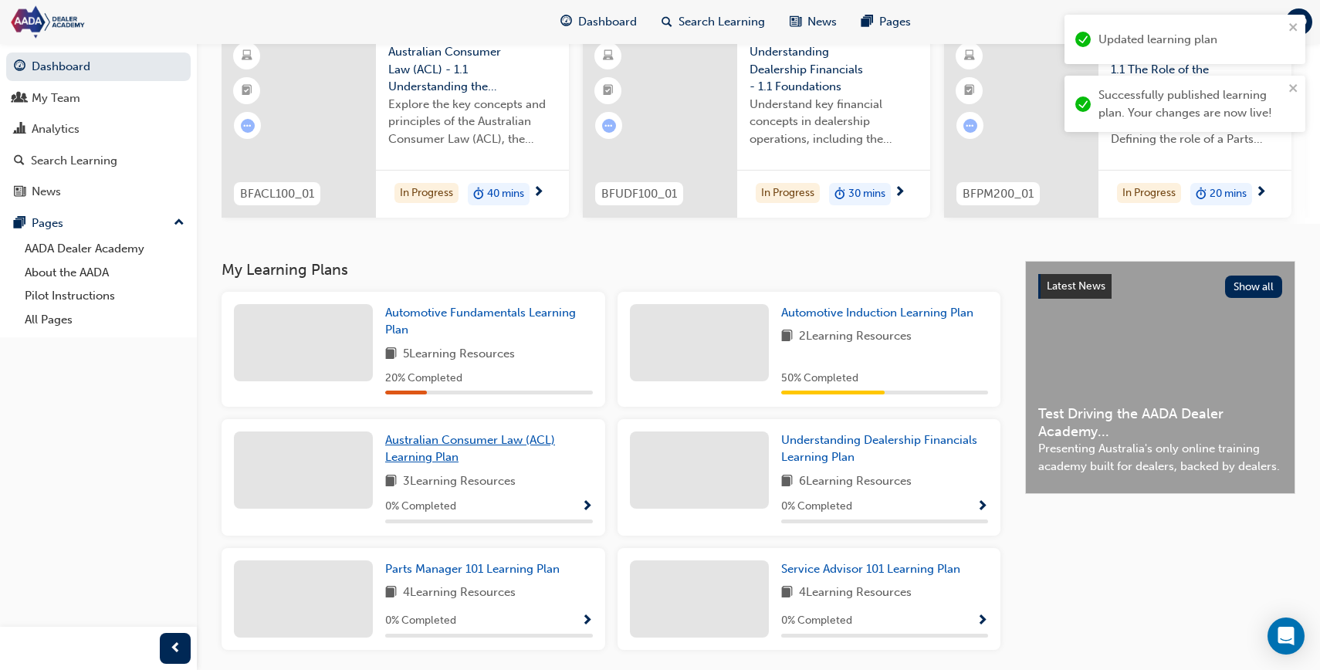
click at [444, 455] on link "Australian Consumer Law (ACL) Learning Plan" at bounding box center [489, 448] width 208 height 35
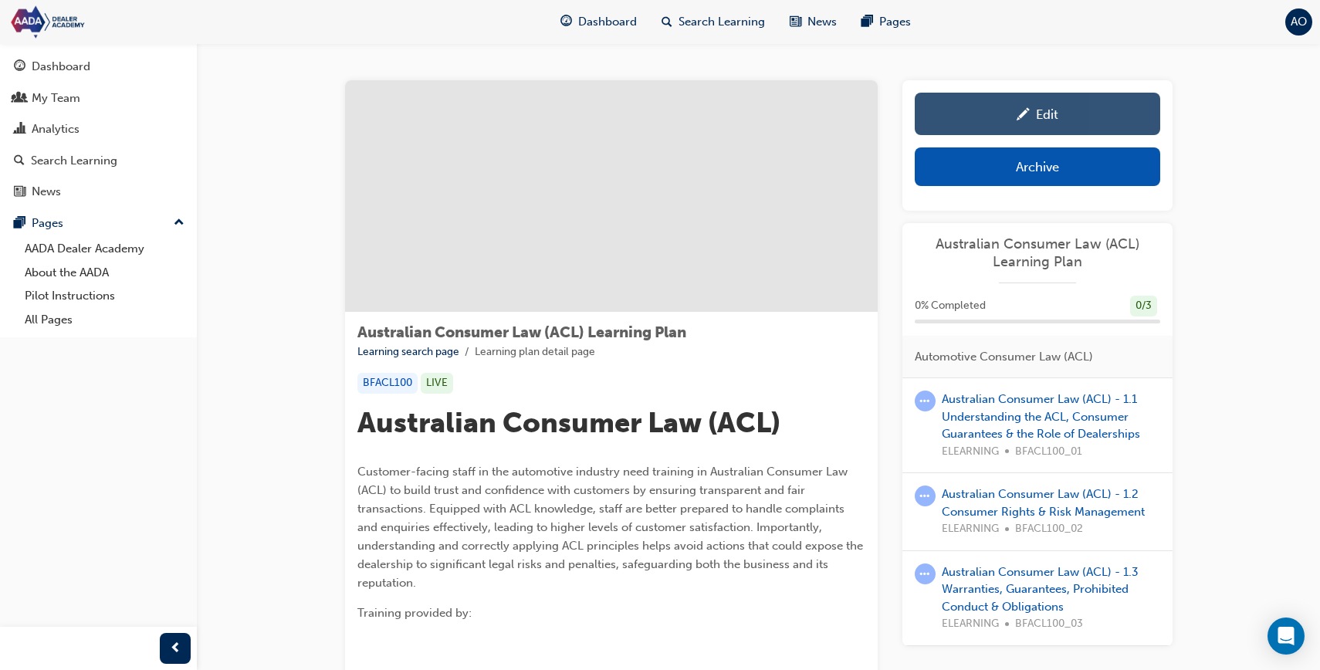
click at [962, 110] on div "Edit" at bounding box center [1037, 113] width 222 height 19
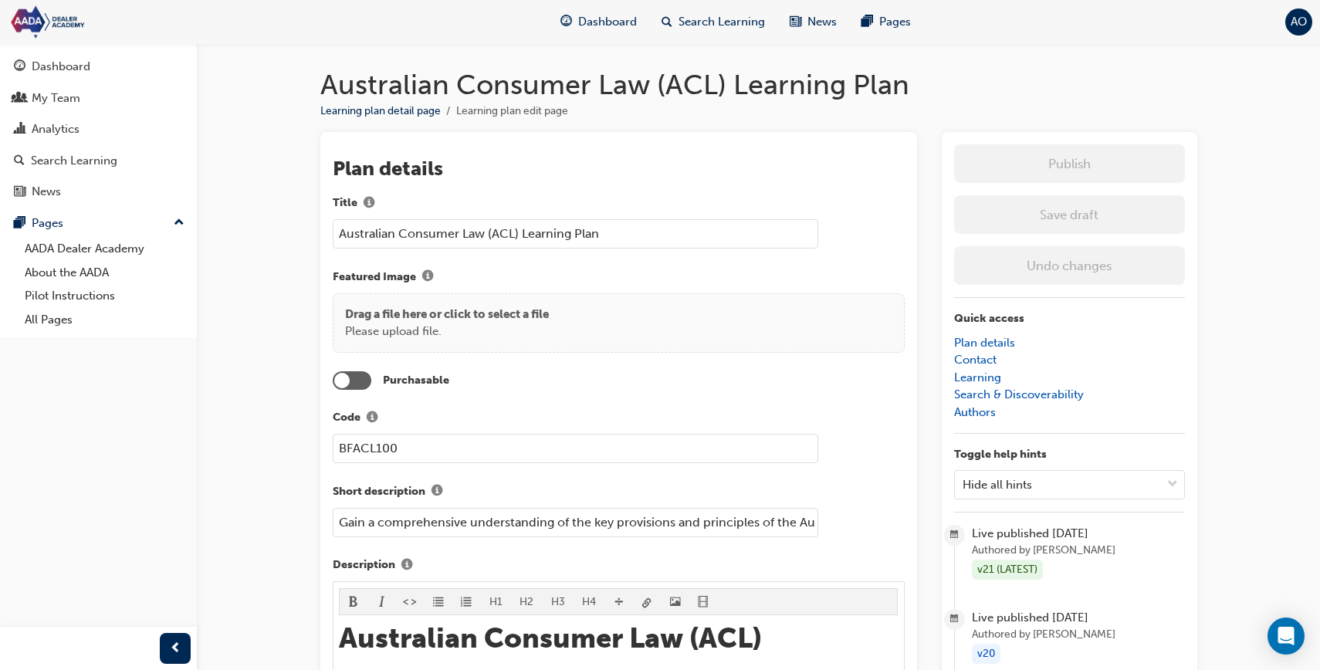
click at [356, 383] on div at bounding box center [352, 380] width 39 height 19
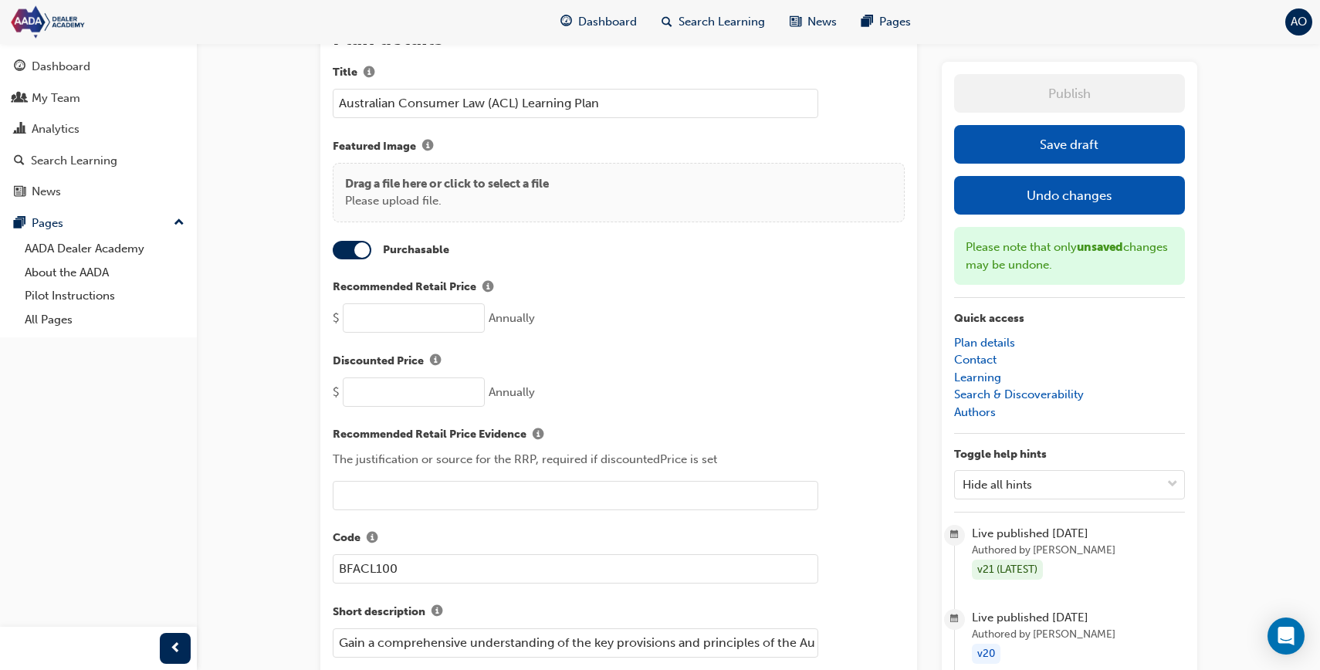
scroll to position [132, 0]
click at [372, 319] on input "number" at bounding box center [414, 316] width 142 height 29
type input "1200"
click at [1123, 143] on button "Save draft" at bounding box center [1069, 144] width 231 height 39
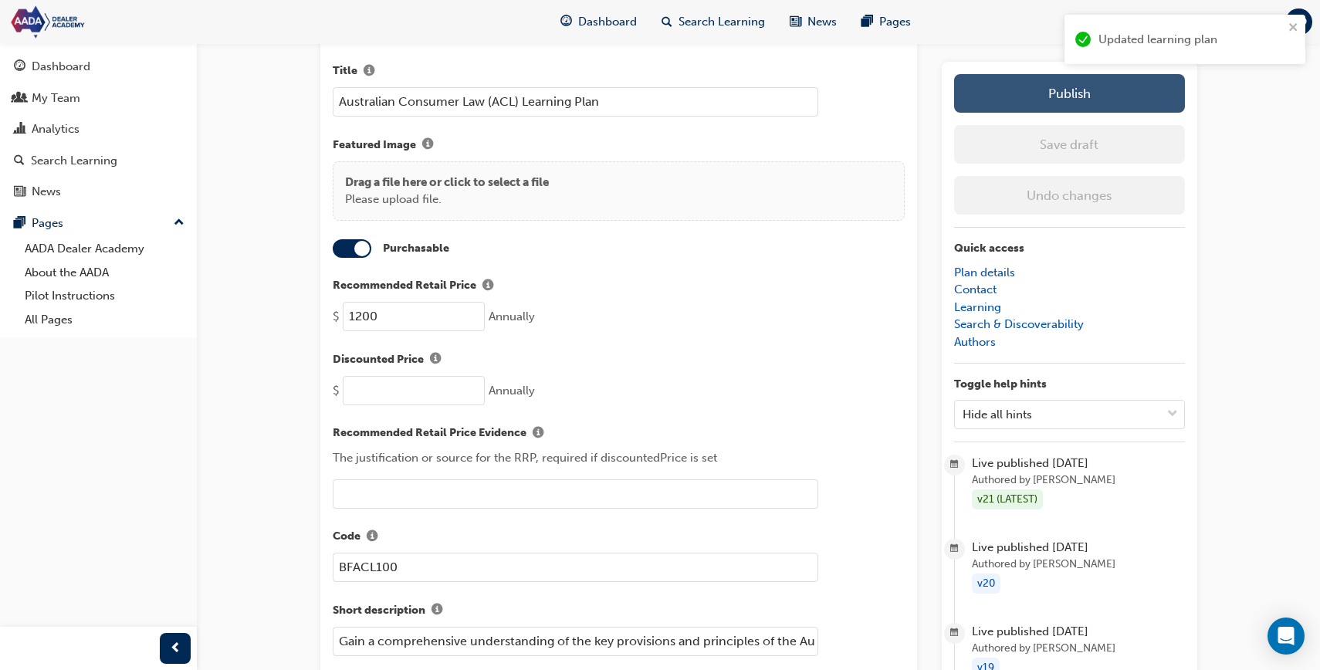
click at [1092, 95] on button "Publish" at bounding box center [1069, 93] width 231 height 39
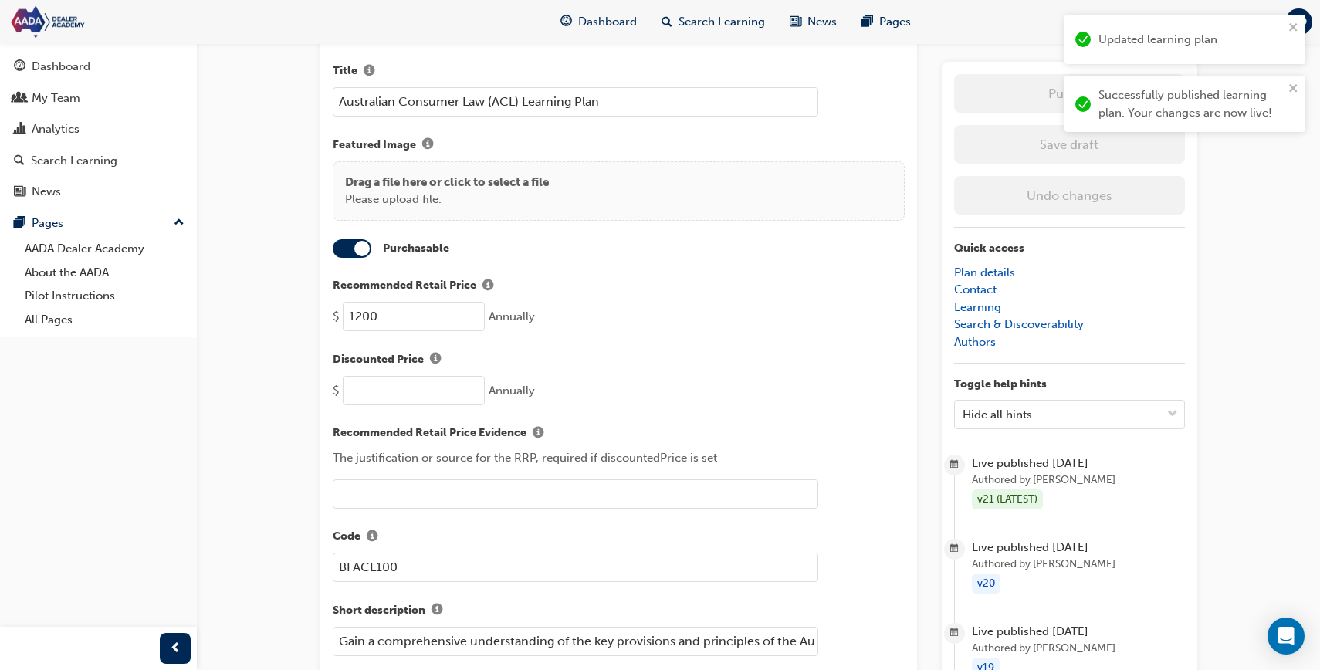
drag, startPoint x: 600, startPoint y: 29, endPoint x: 591, endPoint y: 76, distance: 48.0
click at [610, 14] on span "Dashboard" at bounding box center [607, 22] width 59 height 18
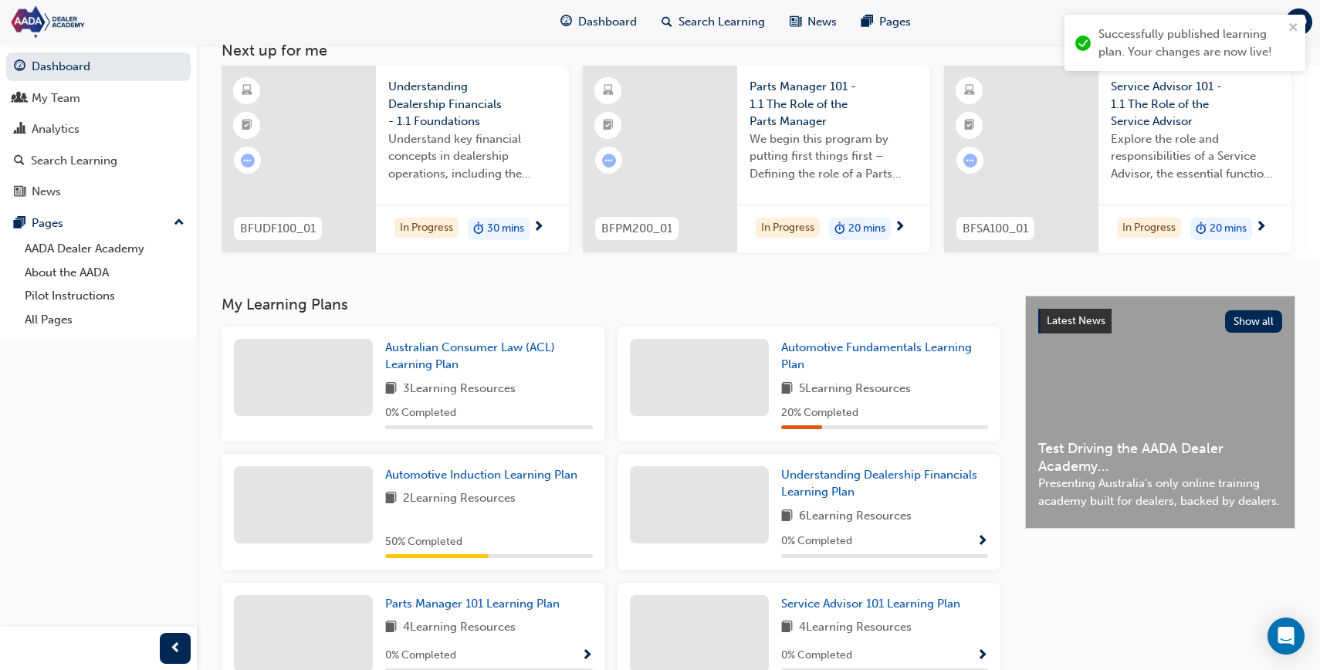
scroll to position [170, 0]
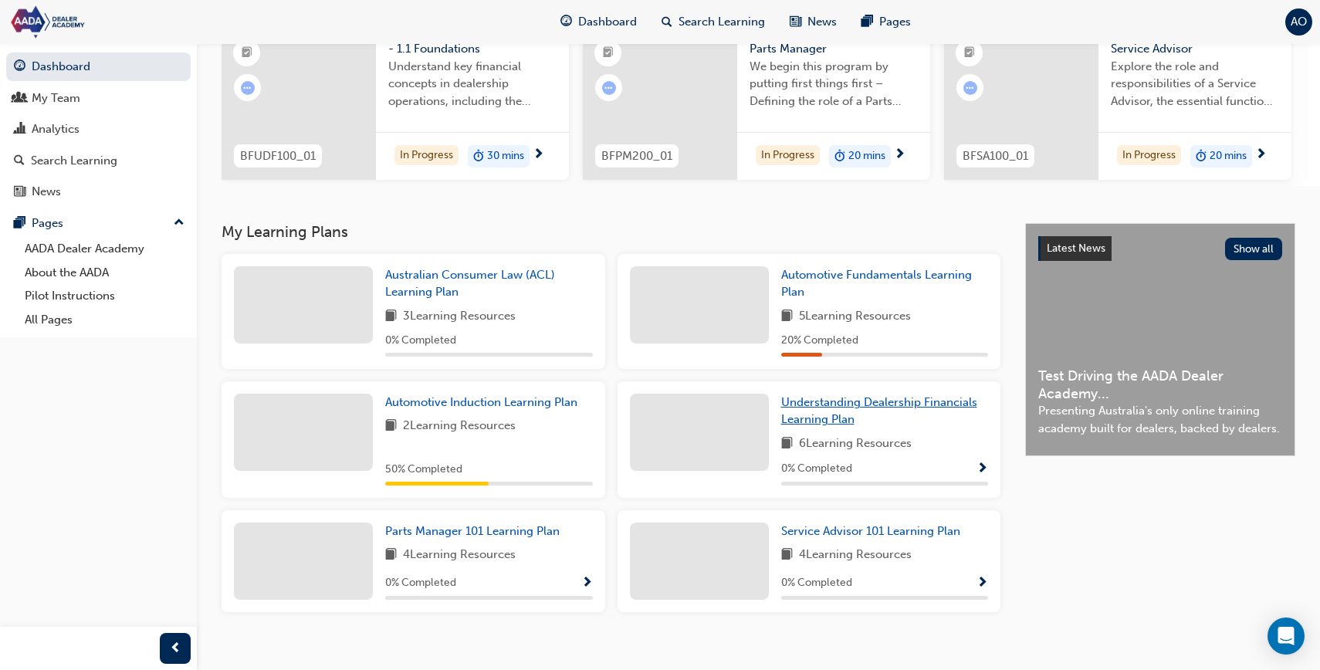
click at [830, 427] on span "Understanding Dealership Financials Learning Plan" at bounding box center [879, 411] width 196 height 32
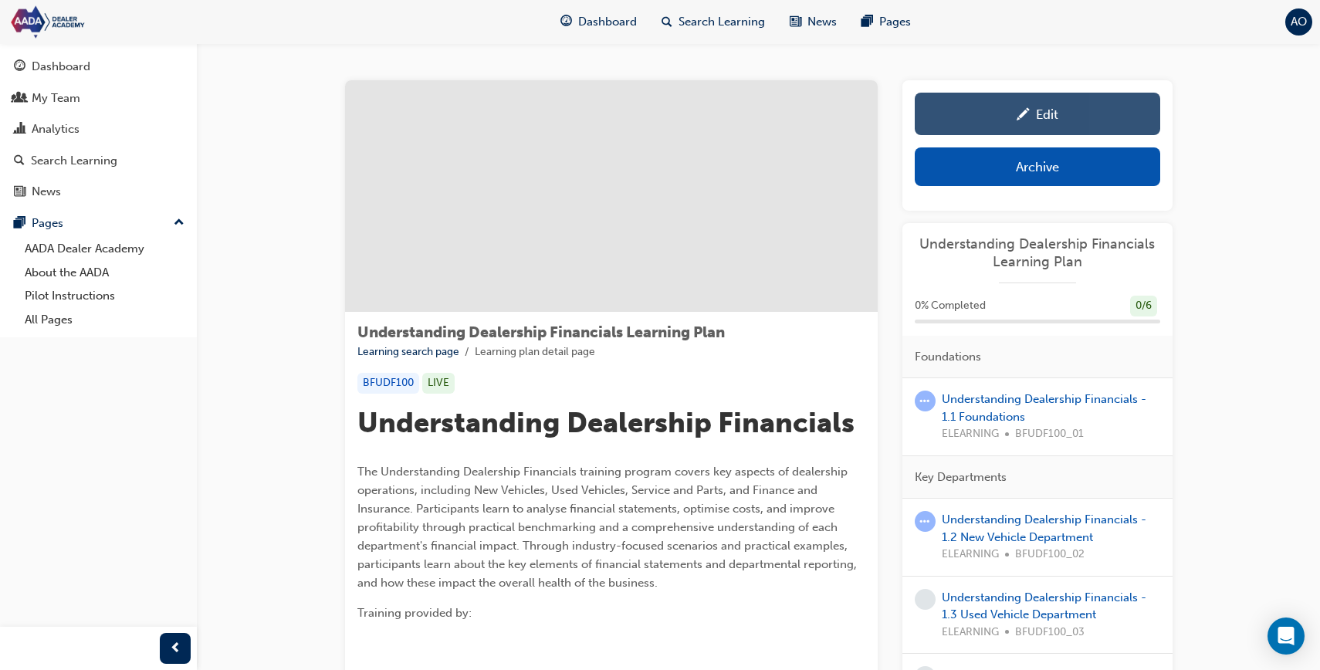
click at [1029, 105] on div "Edit" at bounding box center [1037, 113] width 222 height 19
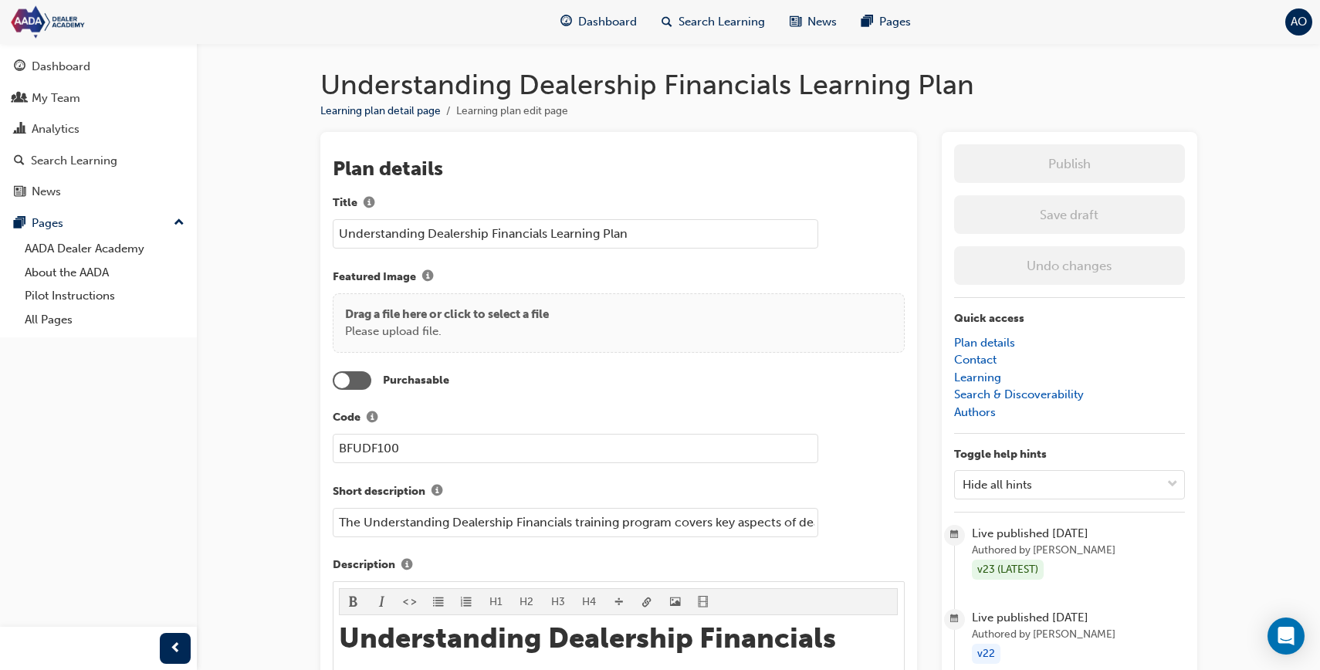
drag, startPoint x: 369, startPoint y: 380, endPoint x: 367, endPoint y: 388, distance: 8.8
click at [368, 380] on div at bounding box center [352, 380] width 39 height 19
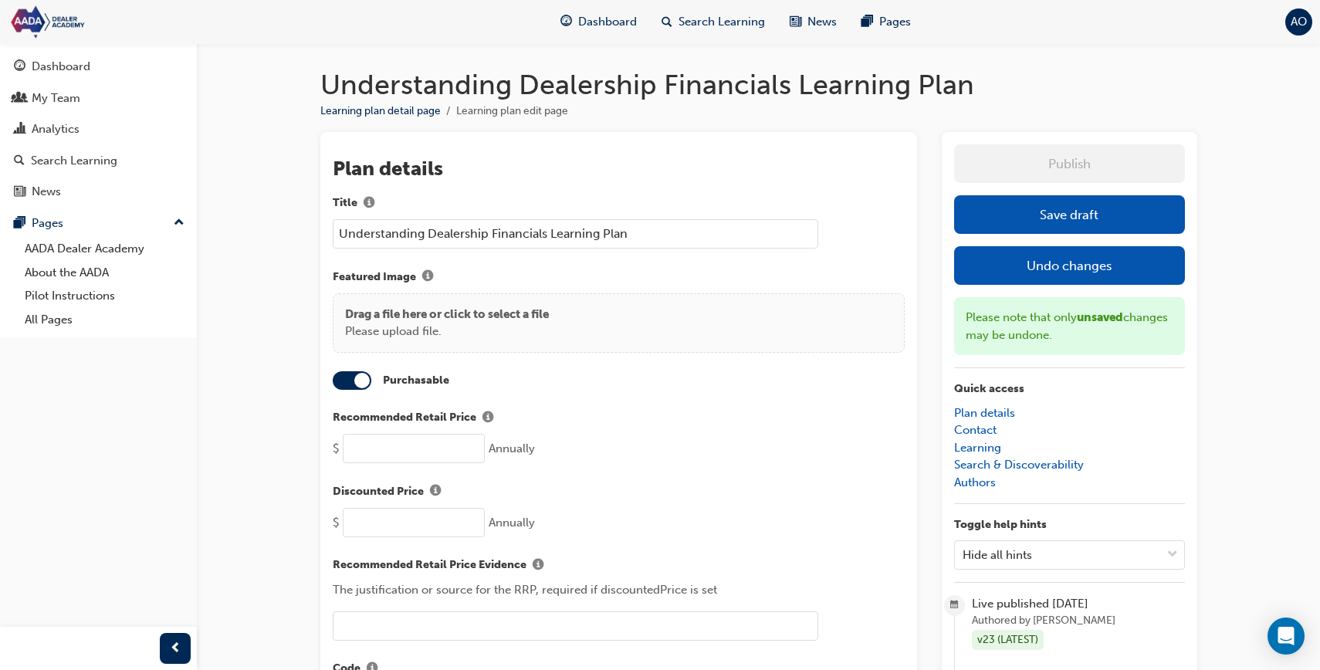
click at [370, 441] on input "number" at bounding box center [414, 448] width 142 height 29
type input "1800"
click at [627, 485] on label "Discounted Price" at bounding box center [619, 492] width 572 height 20
click at [447, 485] on button "Discounted Price" at bounding box center [435, 492] width 23 height 20
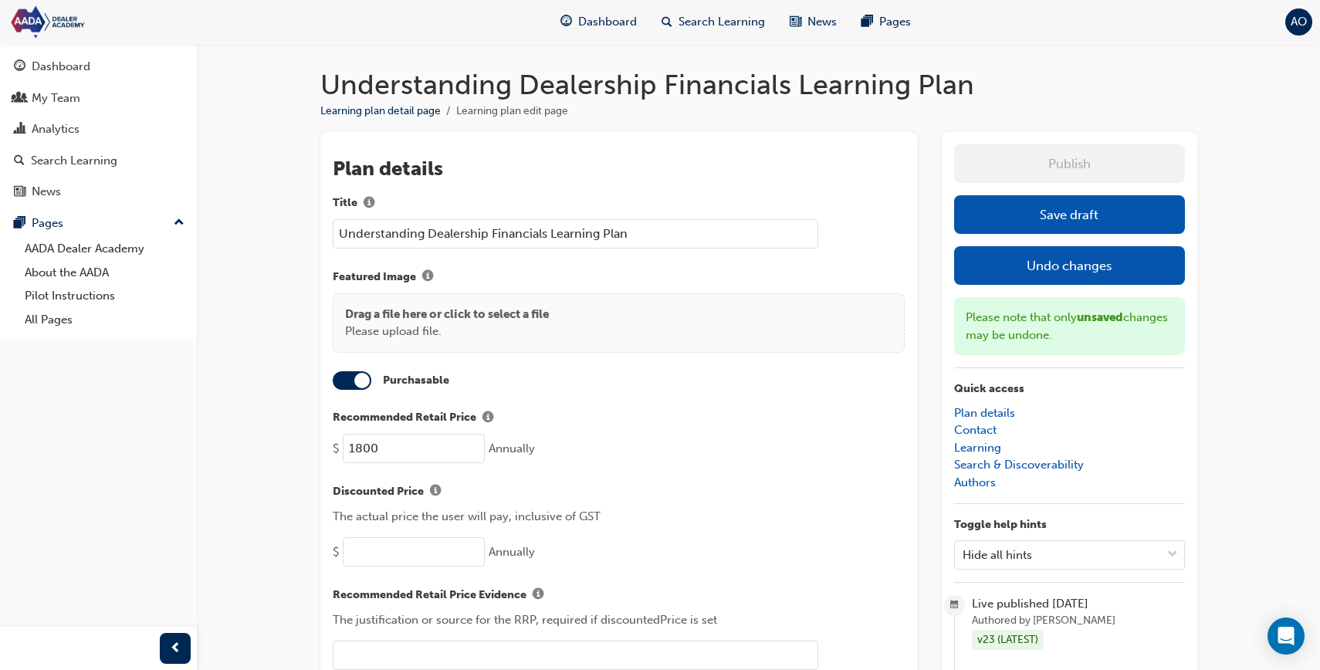
click at [992, 220] on button "Save draft" at bounding box center [1069, 214] width 231 height 39
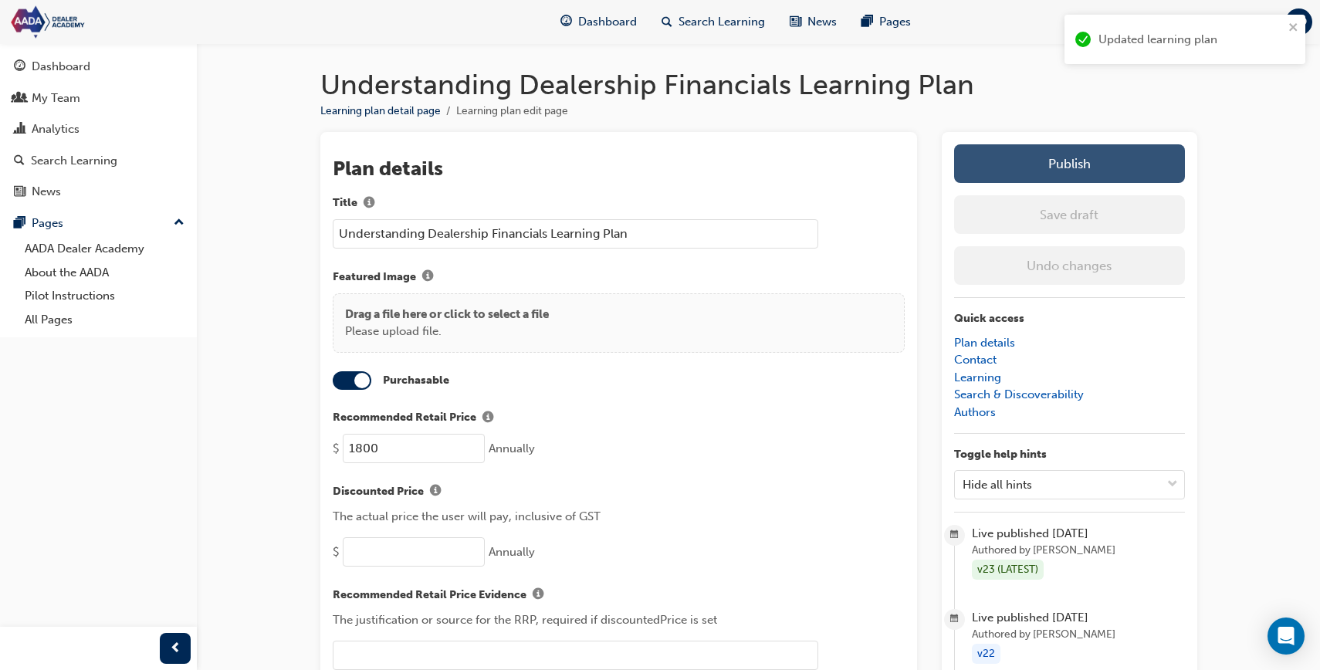
click at [1015, 158] on button "Publish" at bounding box center [1069, 163] width 231 height 39
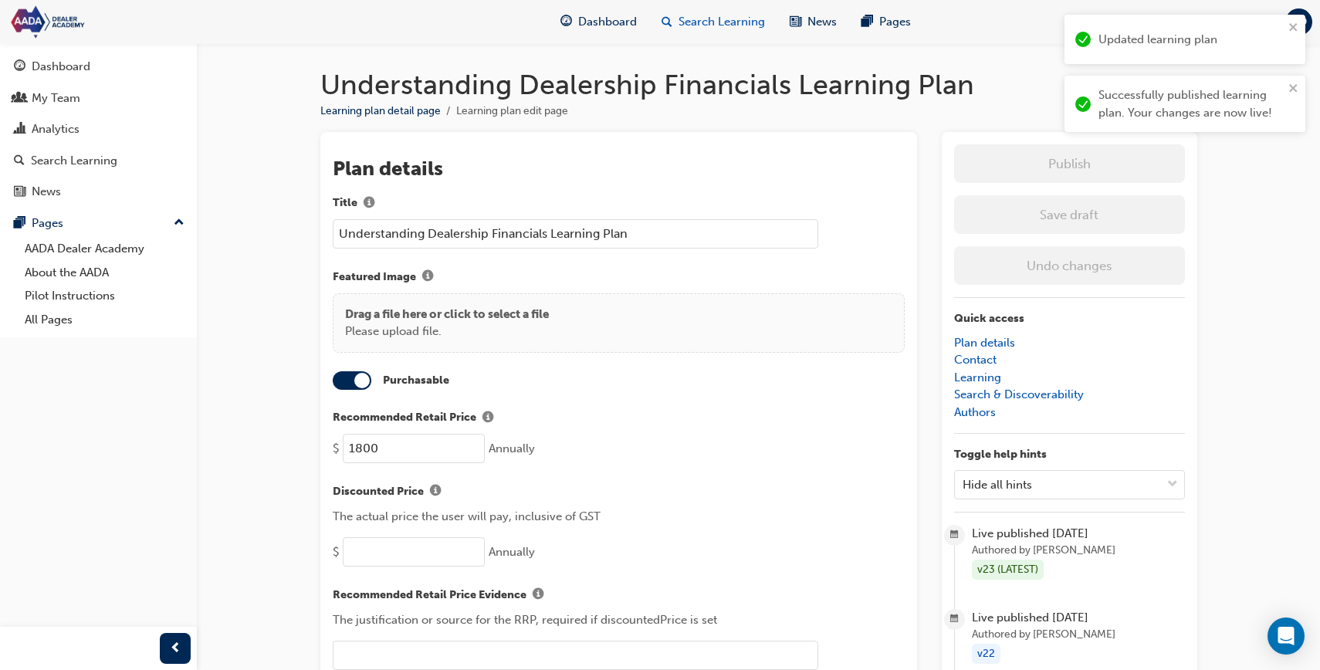
click at [728, 29] on span "Search Learning" at bounding box center [721, 22] width 86 height 18
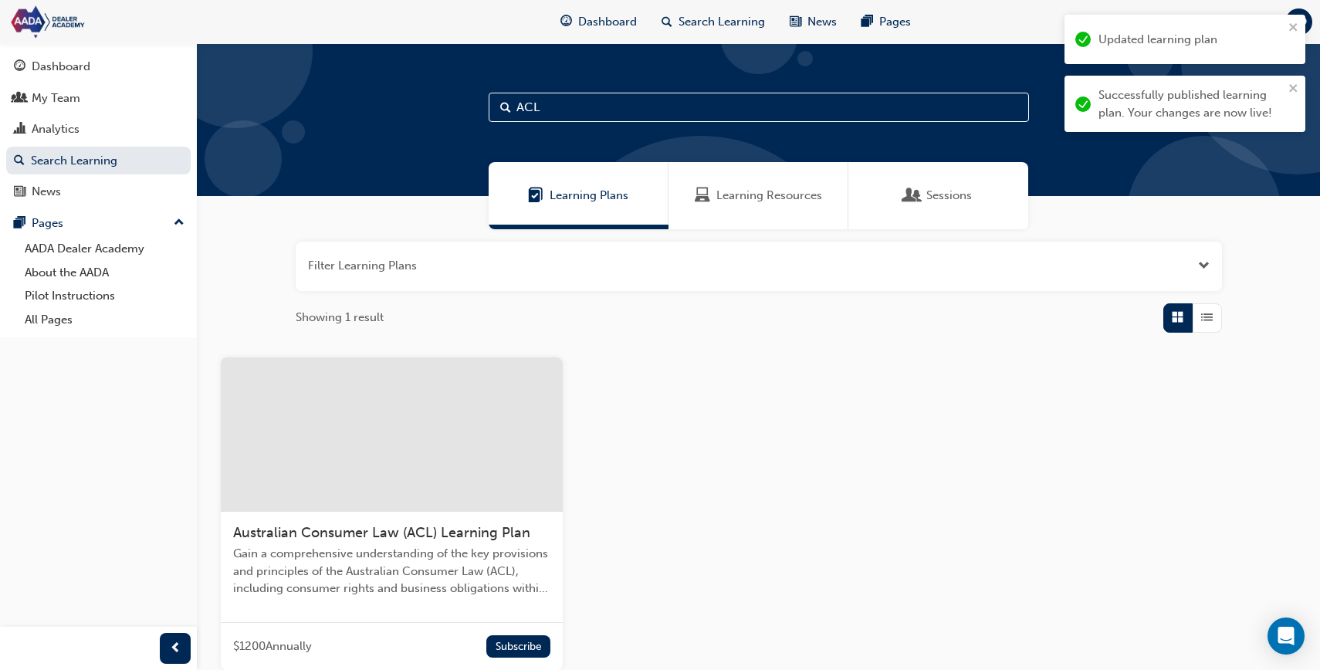
scroll to position [149, 0]
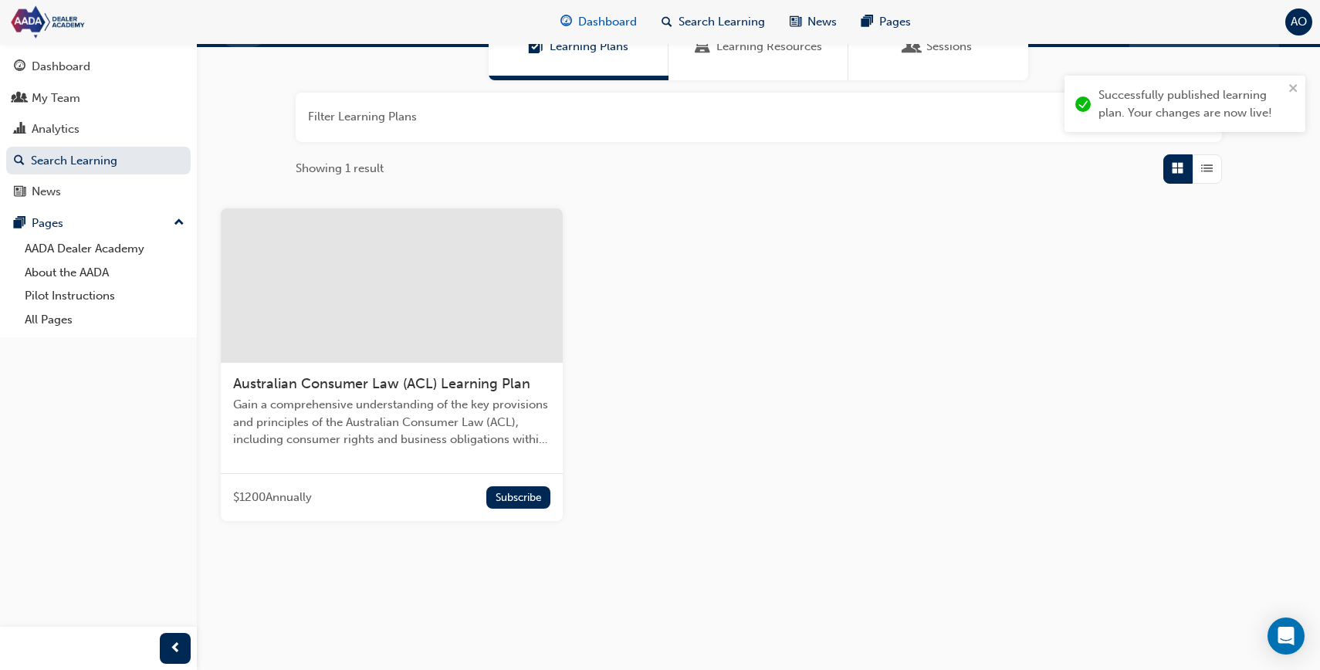
click at [599, 19] on span "Dashboard" at bounding box center [607, 22] width 59 height 18
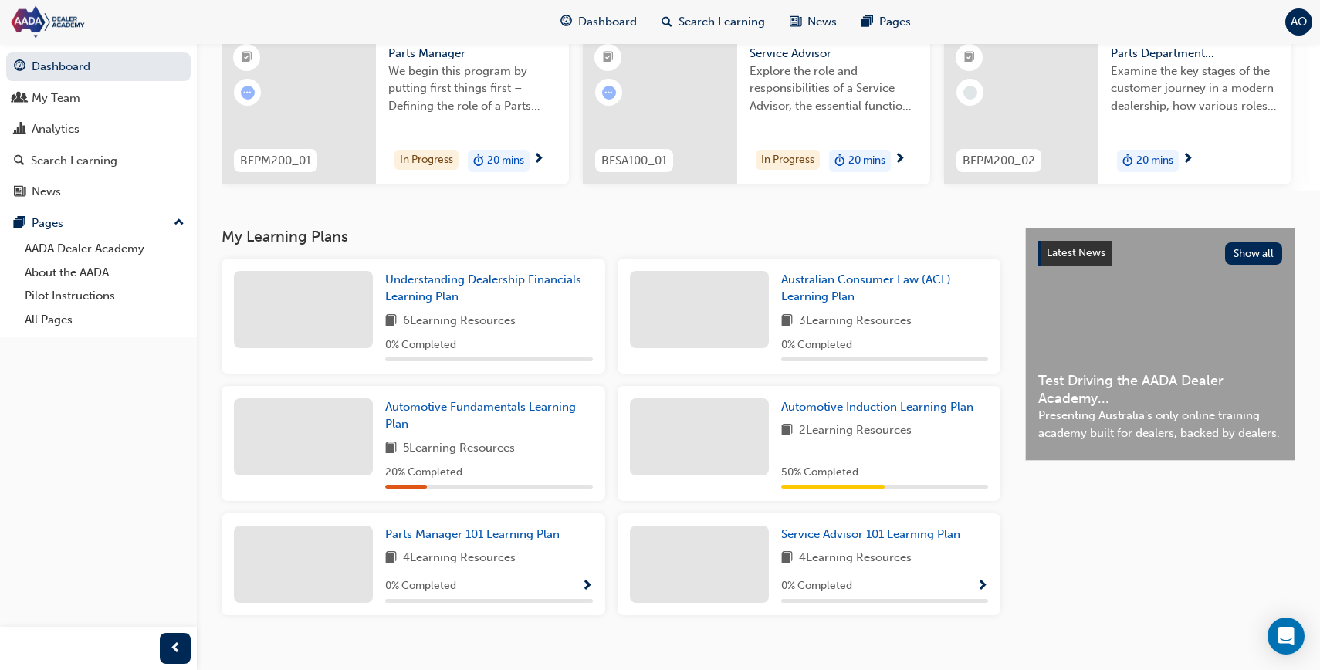
scroll to position [192, 0]
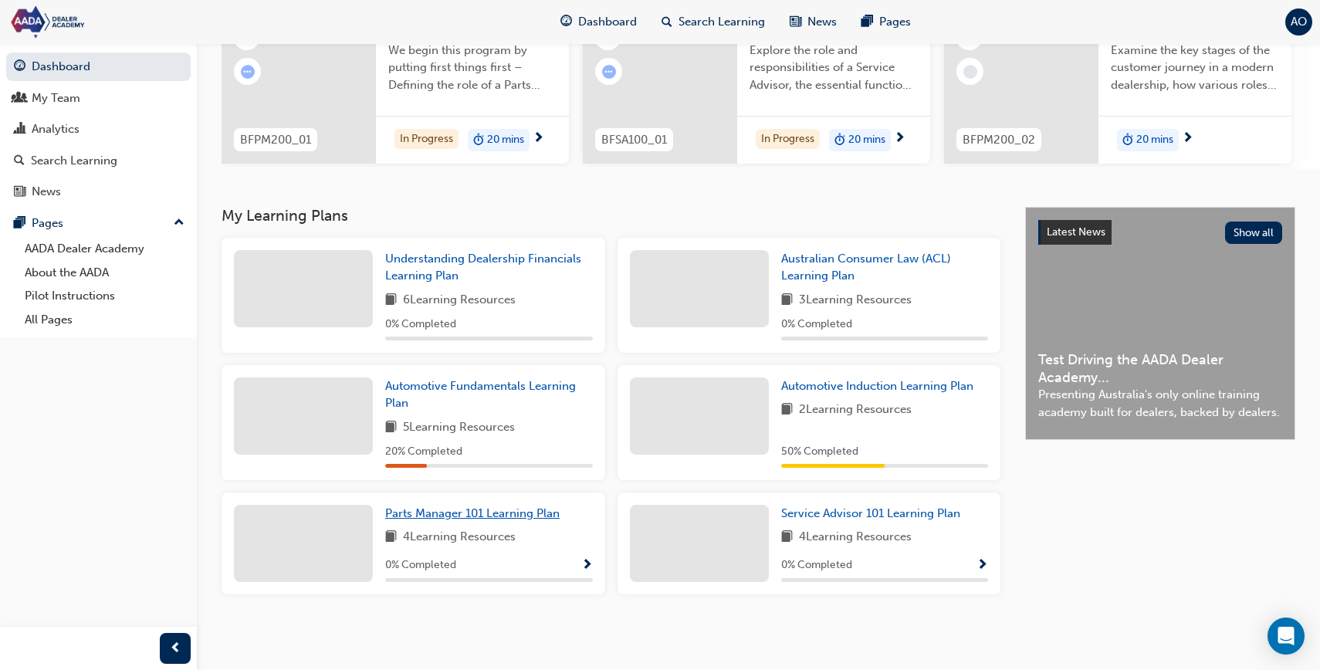
click at [526, 512] on span "Parts Manager 101 Learning Plan" at bounding box center [472, 513] width 174 height 14
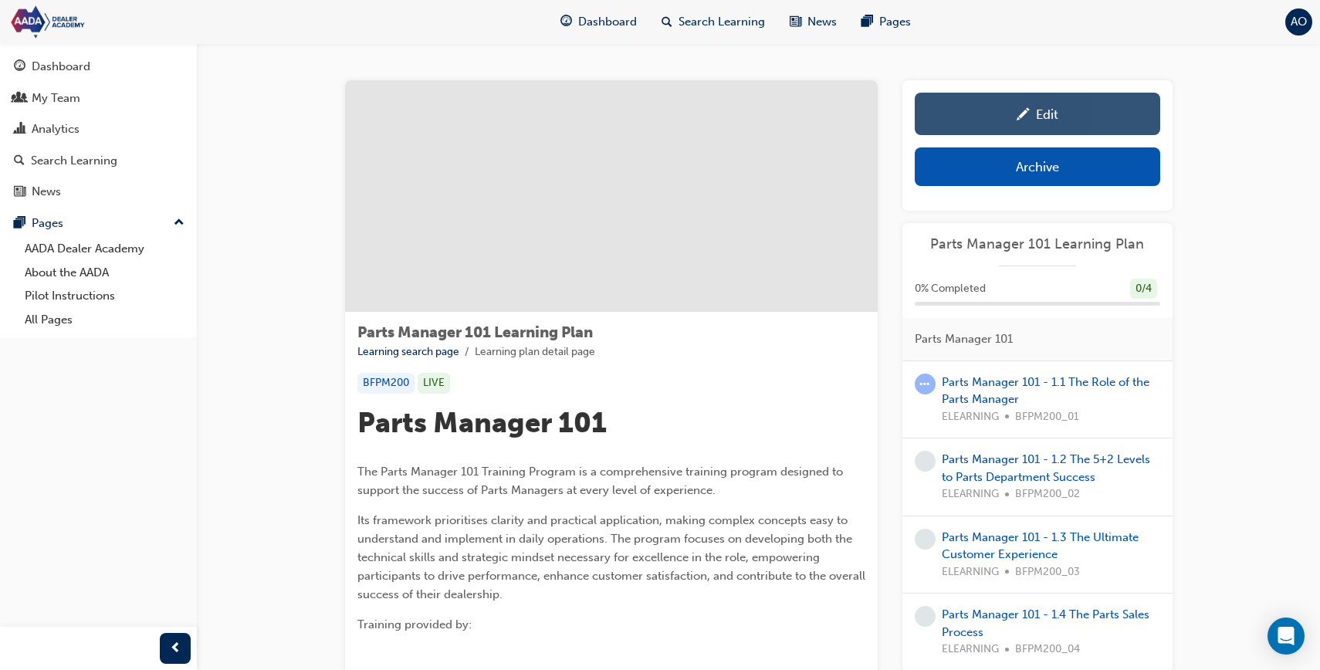
click at [1000, 123] on link "Edit" at bounding box center [1036, 114] width 245 height 42
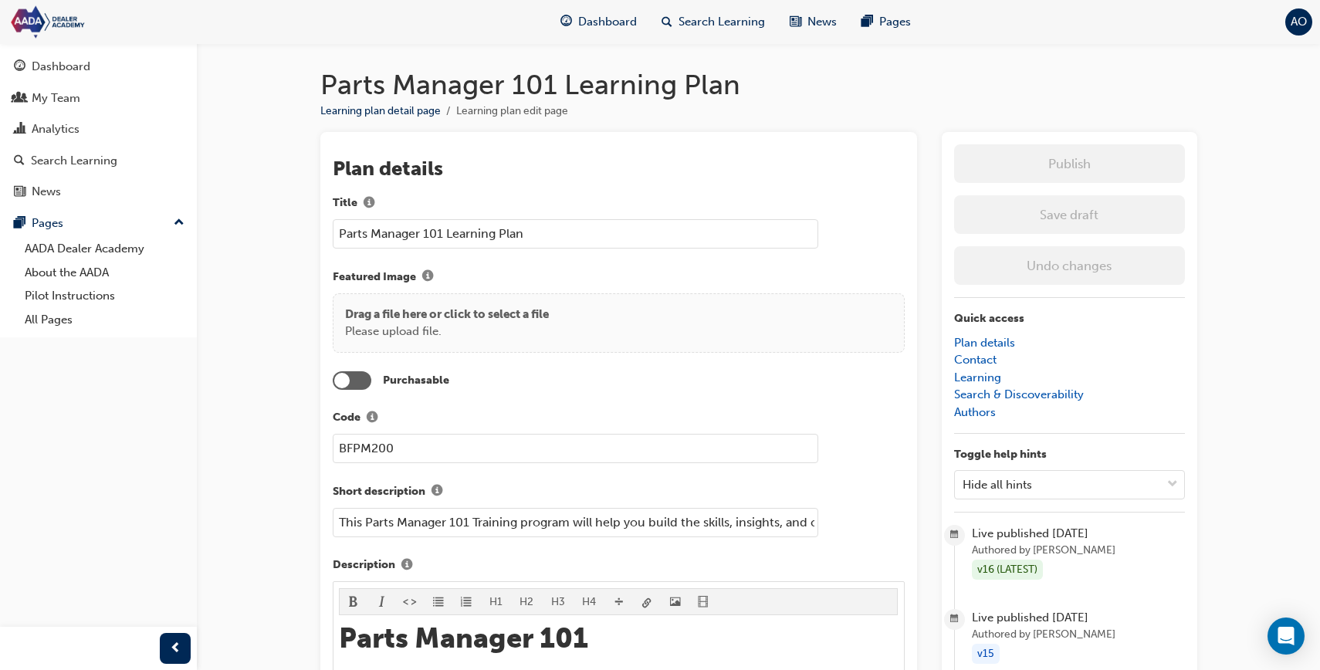
click at [369, 381] on div at bounding box center [352, 380] width 39 height 19
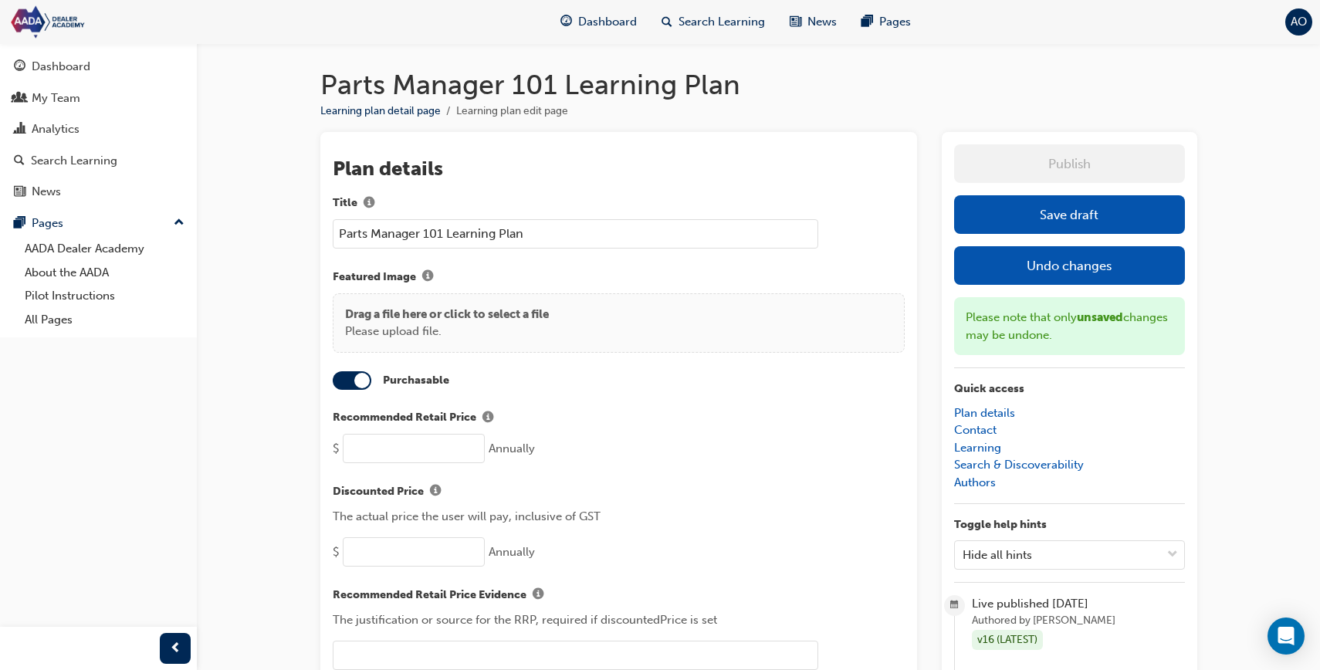
click at [378, 437] on input "number" at bounding box center [414, 448] width 142 height 29
type input "840"
click at [999, 229] on button "Save draft" at bounding box center [1069, 214] width 231 height 39
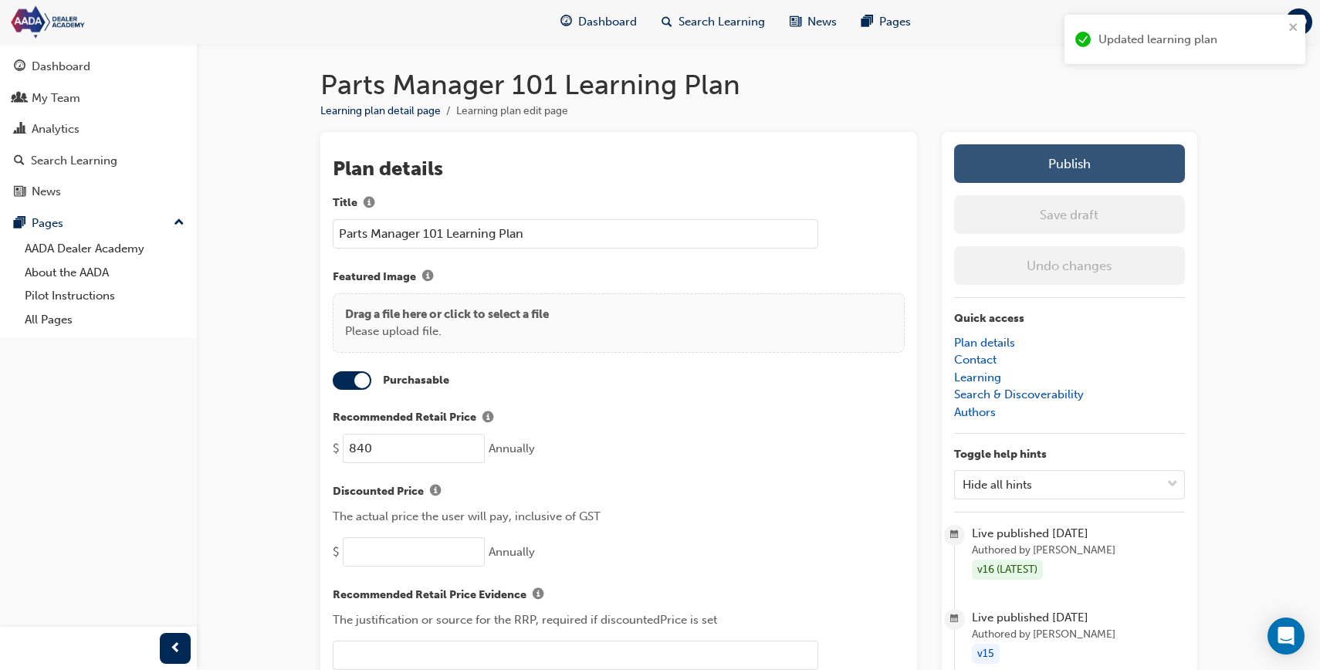
click at [1010, 165] on button "Publish" at bounding box center [1069, 163] width 231 height 39
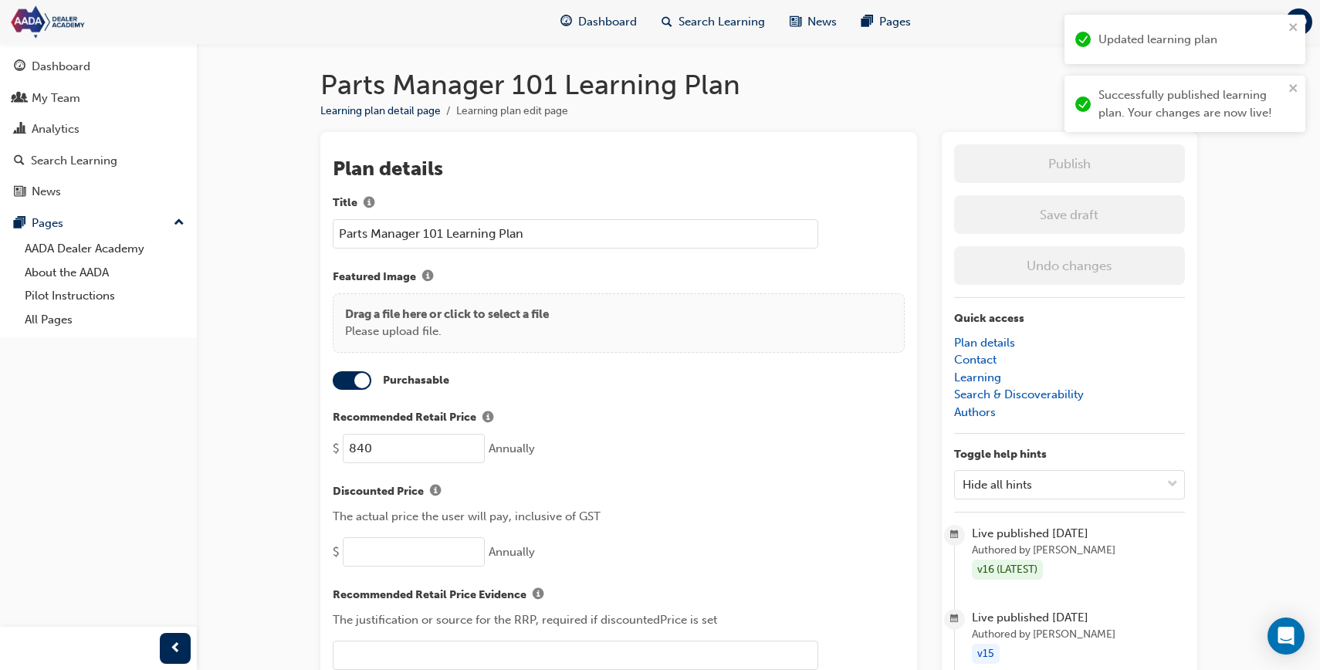
drag, startPoint x: 594, startPoint y: 26, endPoint x: 598, endPoint y: 39, distance: 13.7
click at [595, 26] on span "Dashboard" at bounding box center [607, 22] width 59 height 18
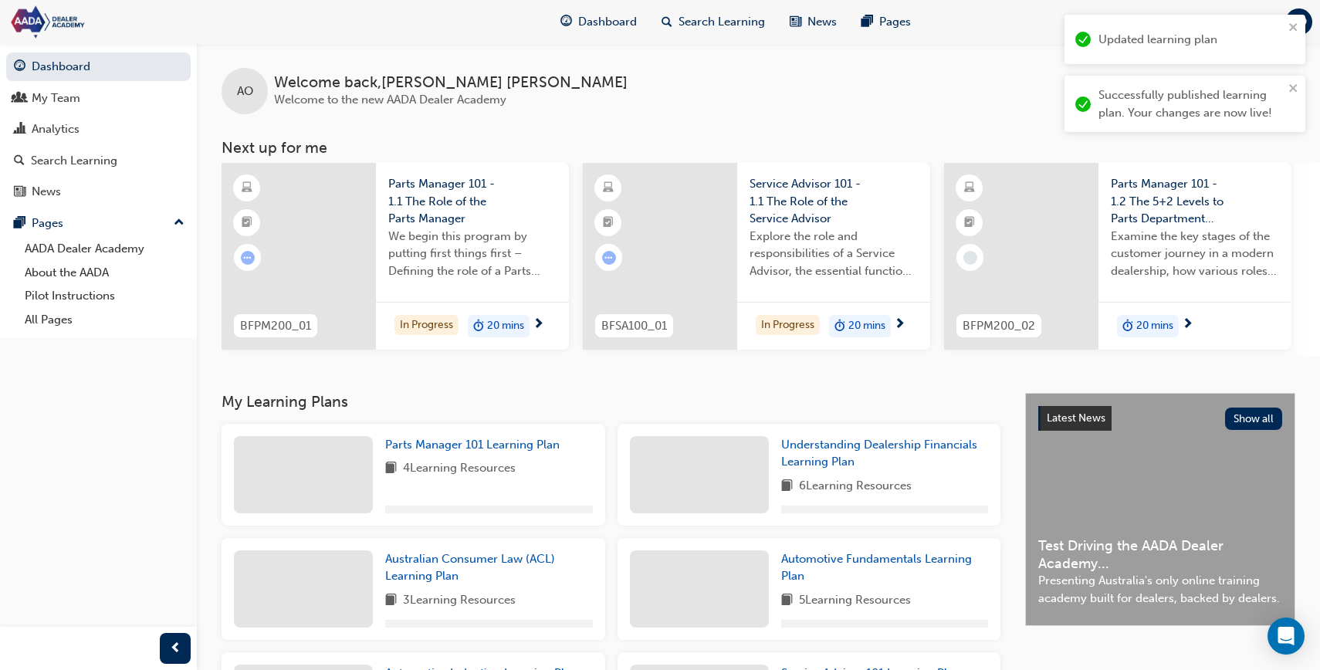
scroll to position [192, 0]
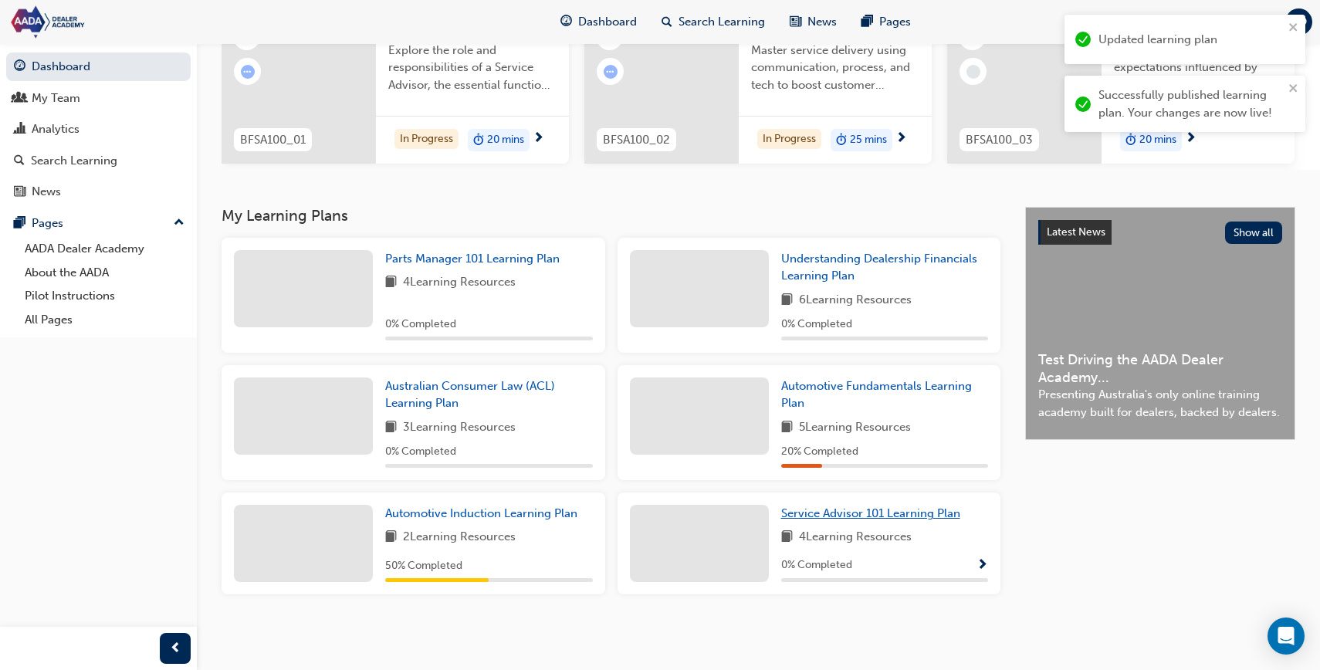
click at [807, 515] on span "Service Advisor 101 Learning Plan" at bounding box center [870, 513] width 179 height 14
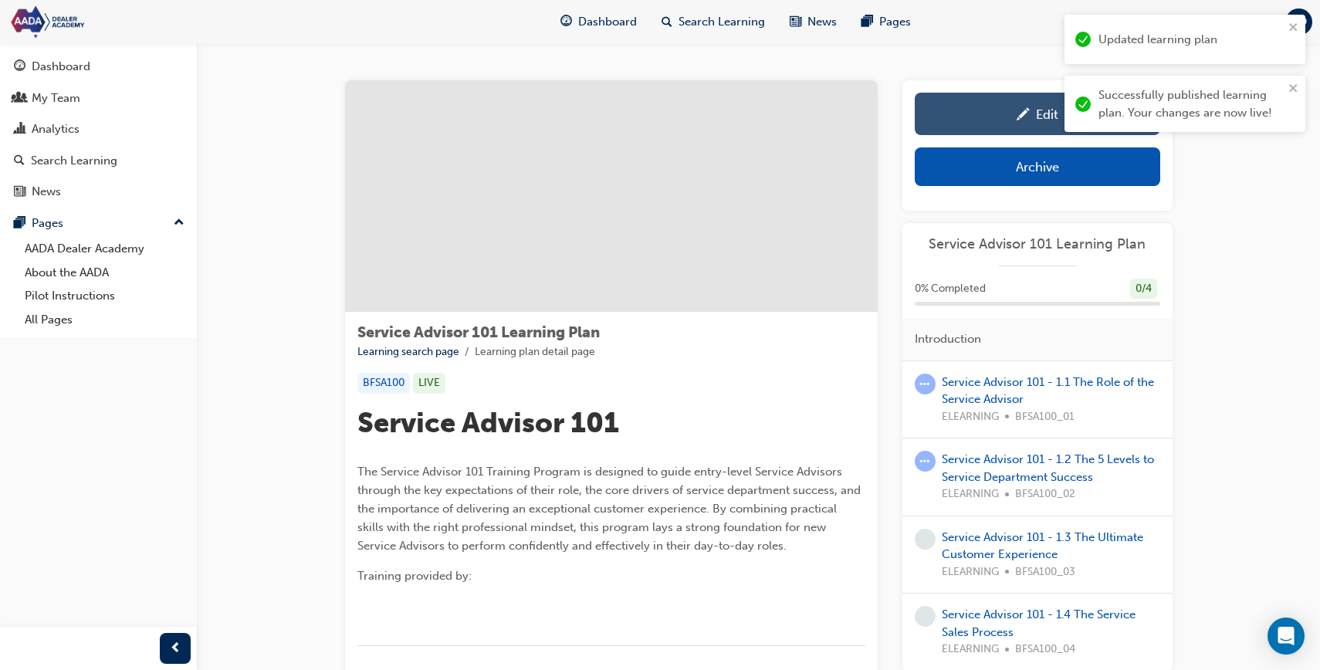
click at [985, 117] on div "Edit" at bounding box center [1037, 113] width 222 height 19
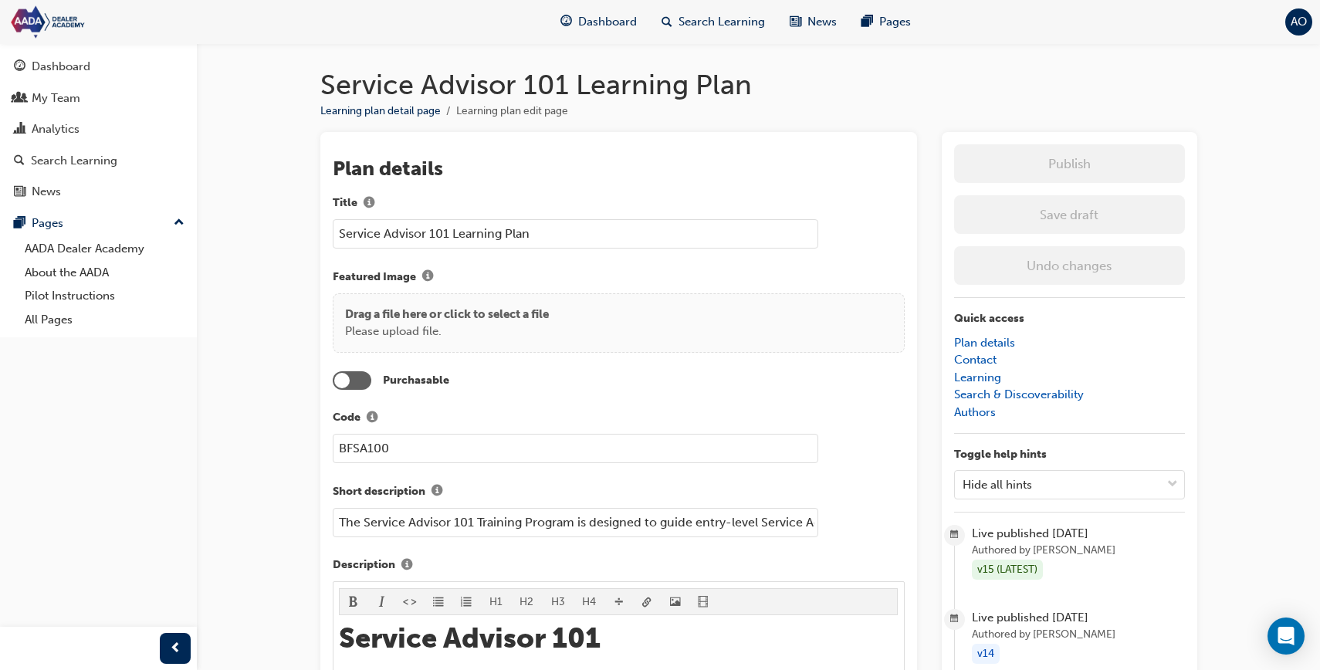
click at [360, 376] on div at bounding box center [352, 380] width 39 height 19
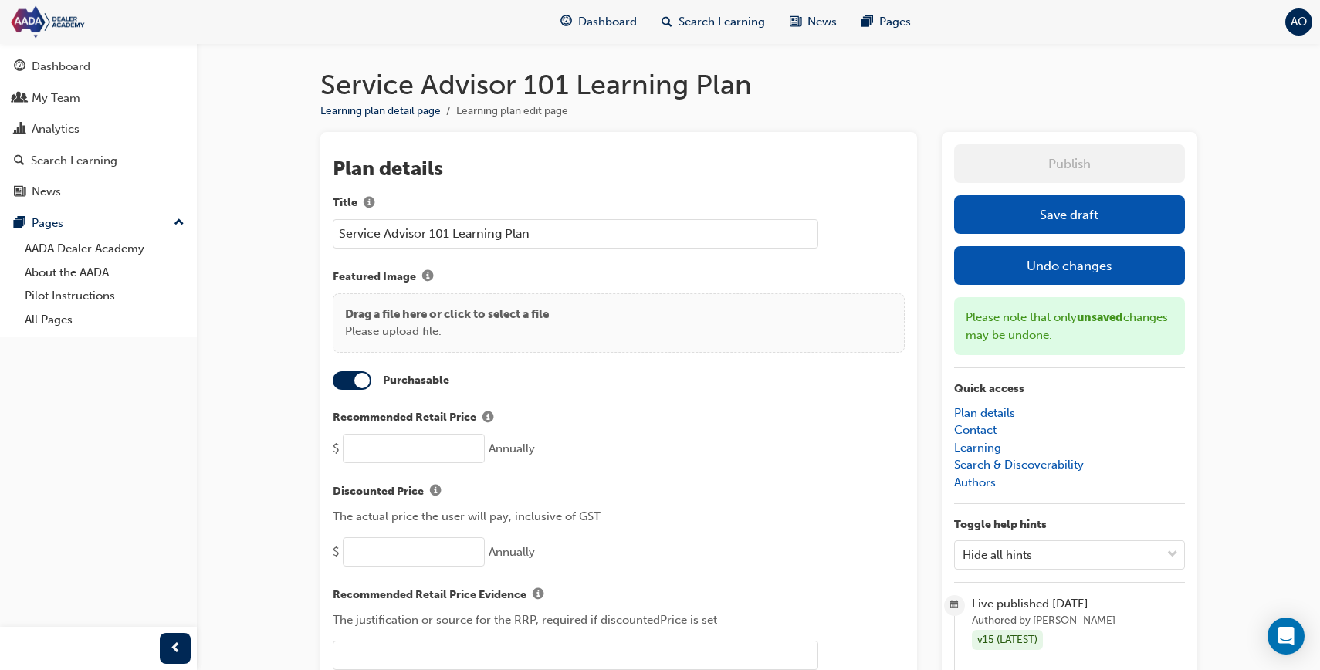
click at [382, 455] on input "number" at bounding box center [414, 448] width 142 height 29
type input "840"
click at [987, 227] on button "Save draft" at bounding box center [1069, 214] width 231 height 39
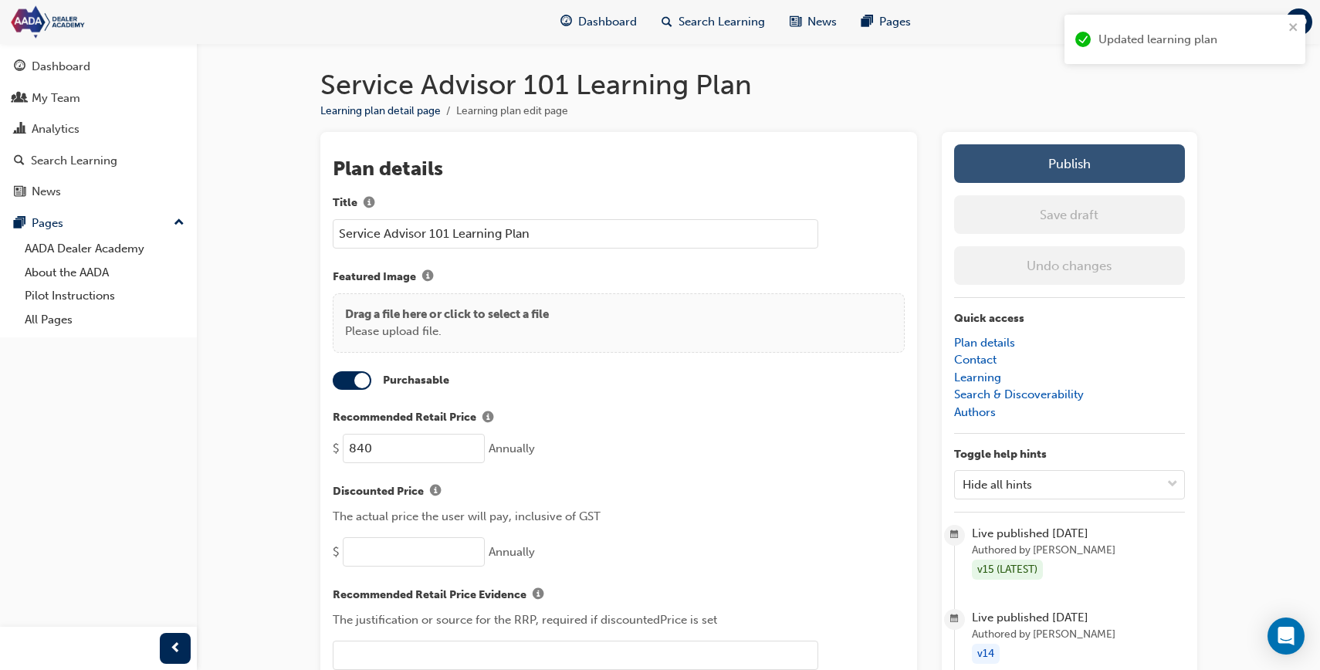
click at [993, 167] on button "Publish" at bounding box center [1069, 163] width 231 height 39
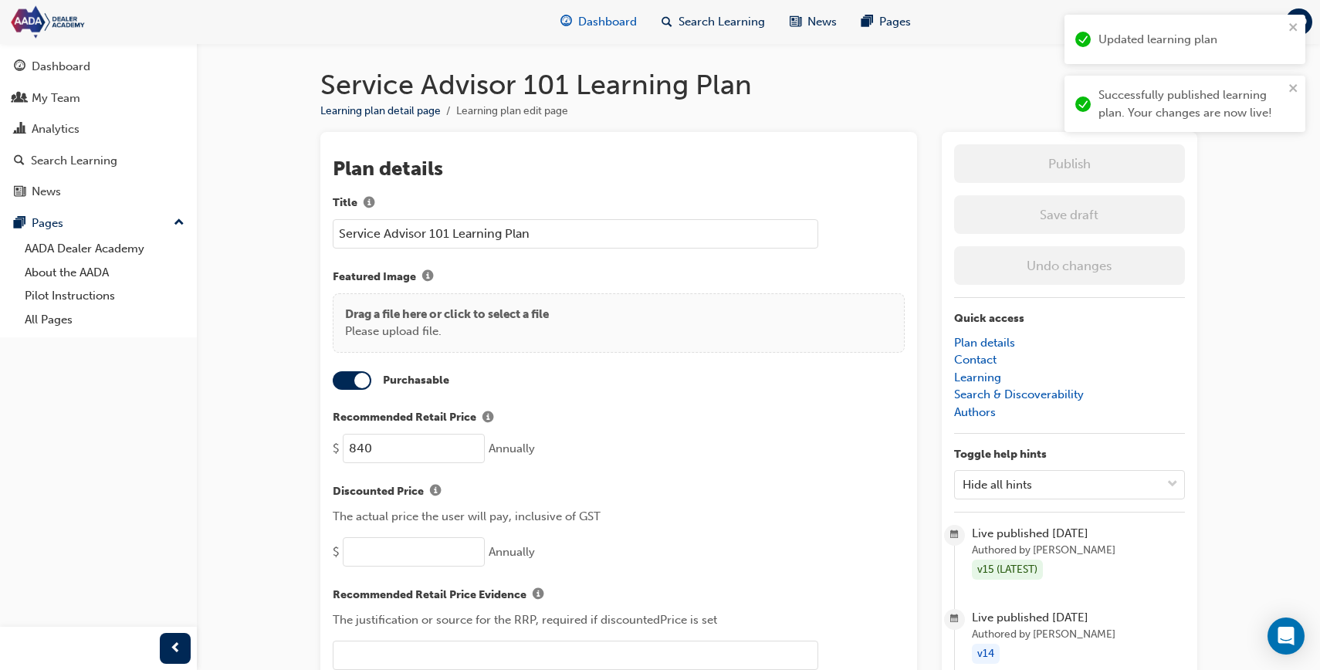
click at [577, 17] on div "Dashboard" at bounding box center [598, 22] width 101 height 32
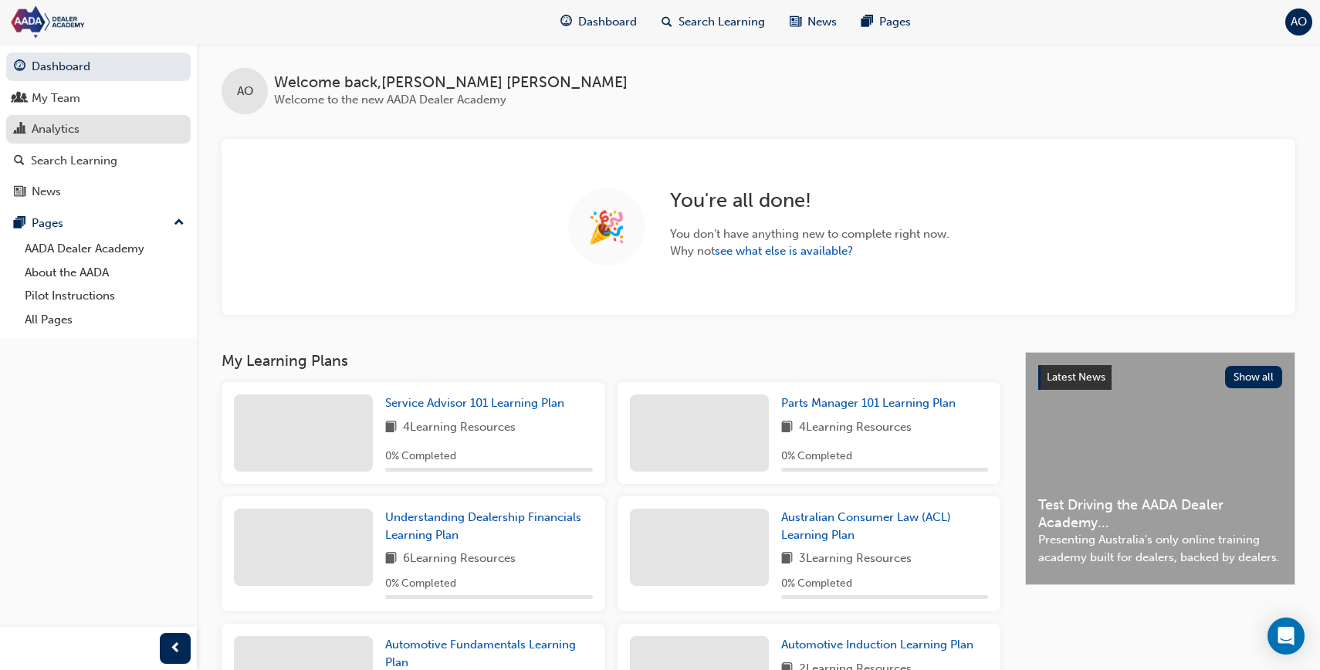
click at [79, 122] on div "Analytics" at bounding box center [56, 129] width 48 height 18
